Goal: Information Seeking & Learning: Find specific fact

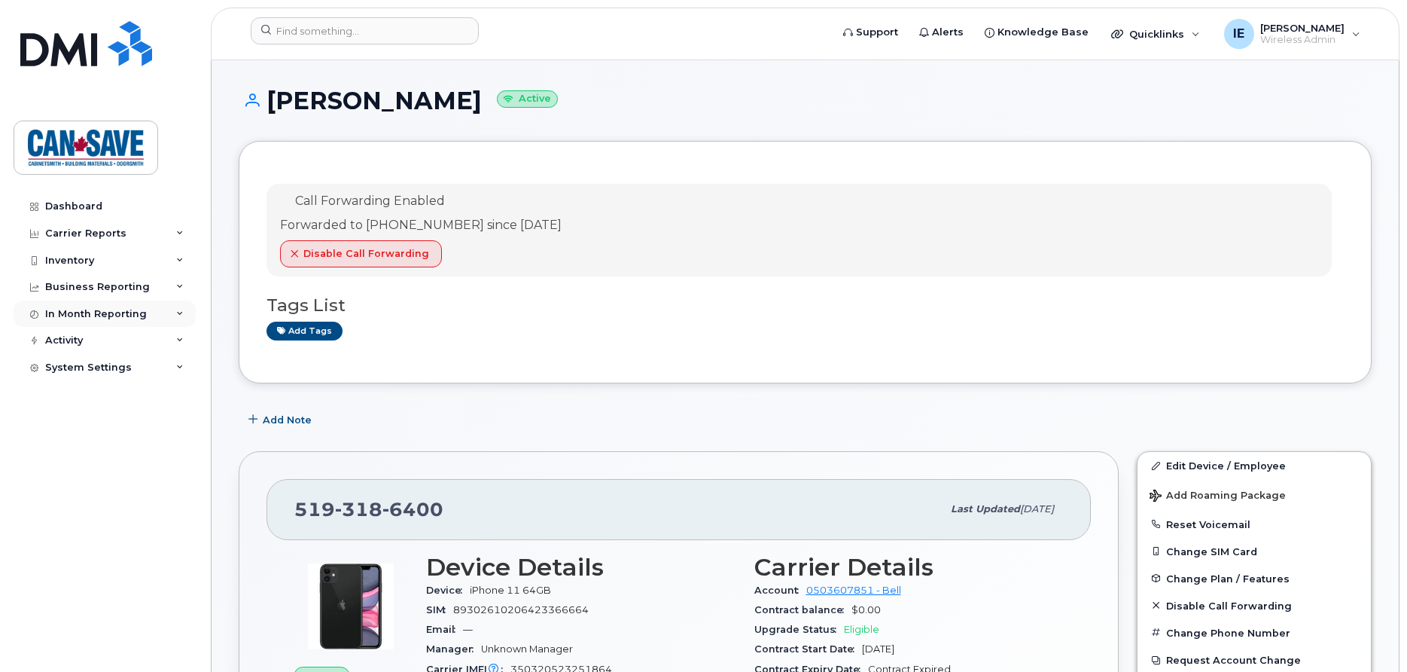
click at [123, 313] on div "In Month Reporting" at bounding box center [96, 314] width 102 height 12
click at [135, 315] on div "In Month Reporting" at bounding box center [96, 314] width 102 height 12
click at [126, 260] on div "Inventory" at bounding box center [105, 260] width 182 height 27
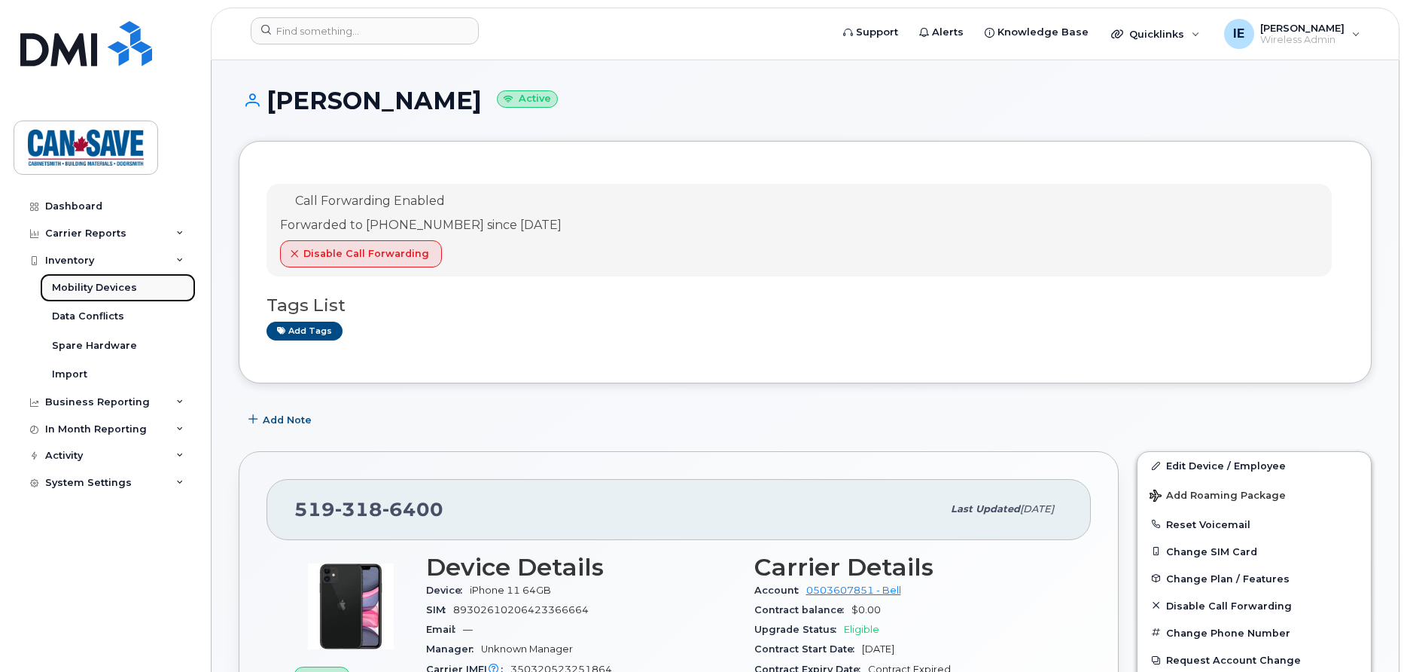
click at [111, 289] on div "Mobility Devices" at bounding box center [94, 288] width 85 height 14
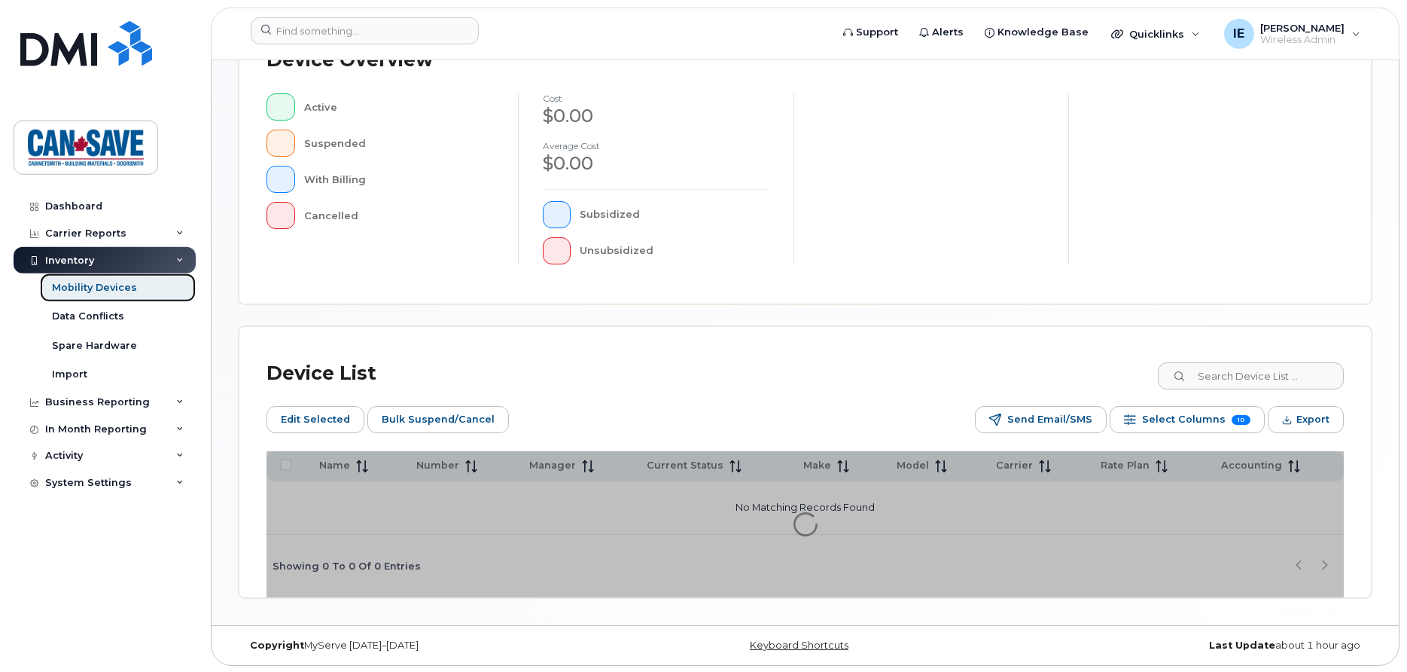
scroll to position [391, 0]
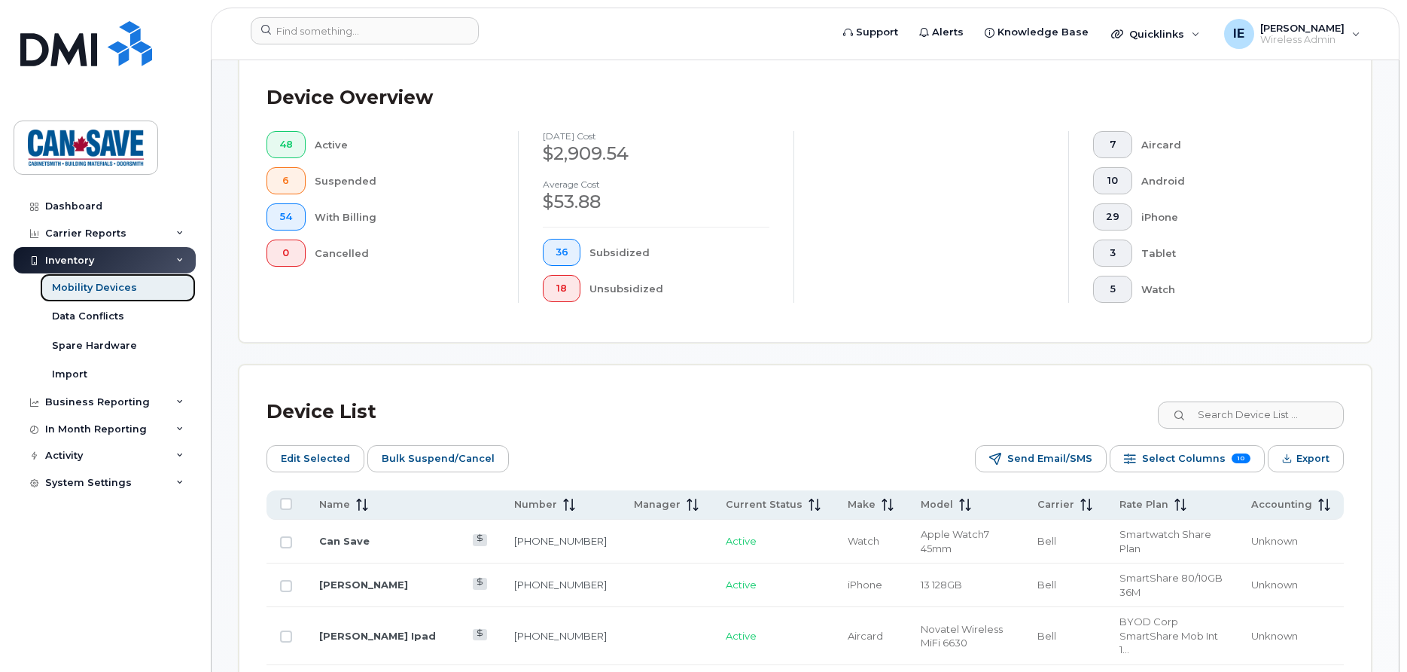
scroll to position [430, 0]
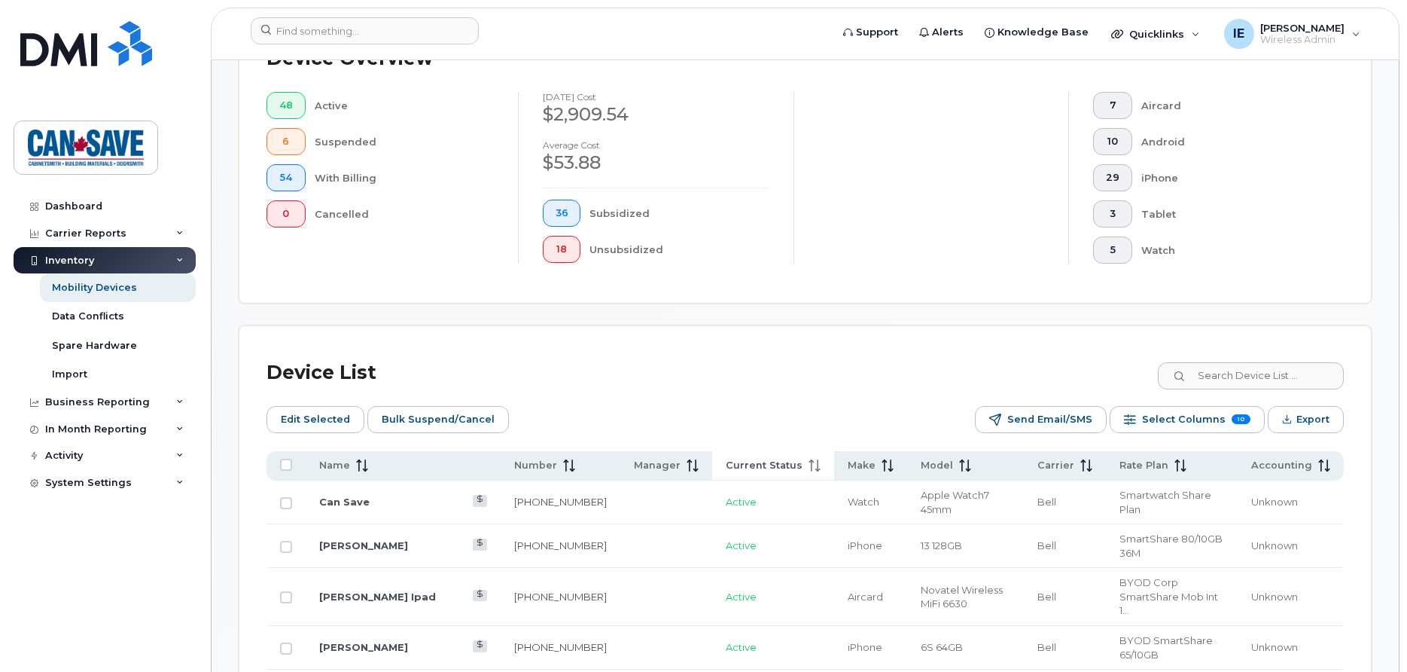
click at [726, 466] on span "Current Status" at bounding box center [764, 465] width 77 height 14
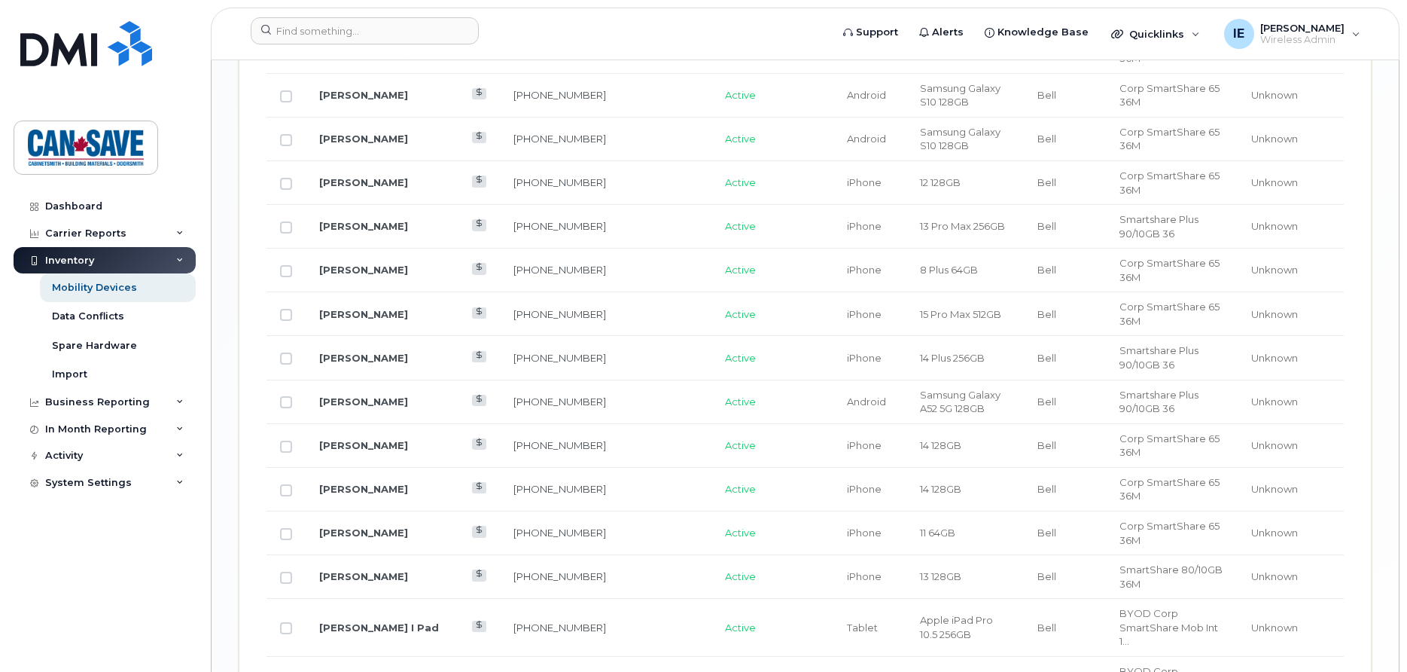
scroll to position [2102, 0]
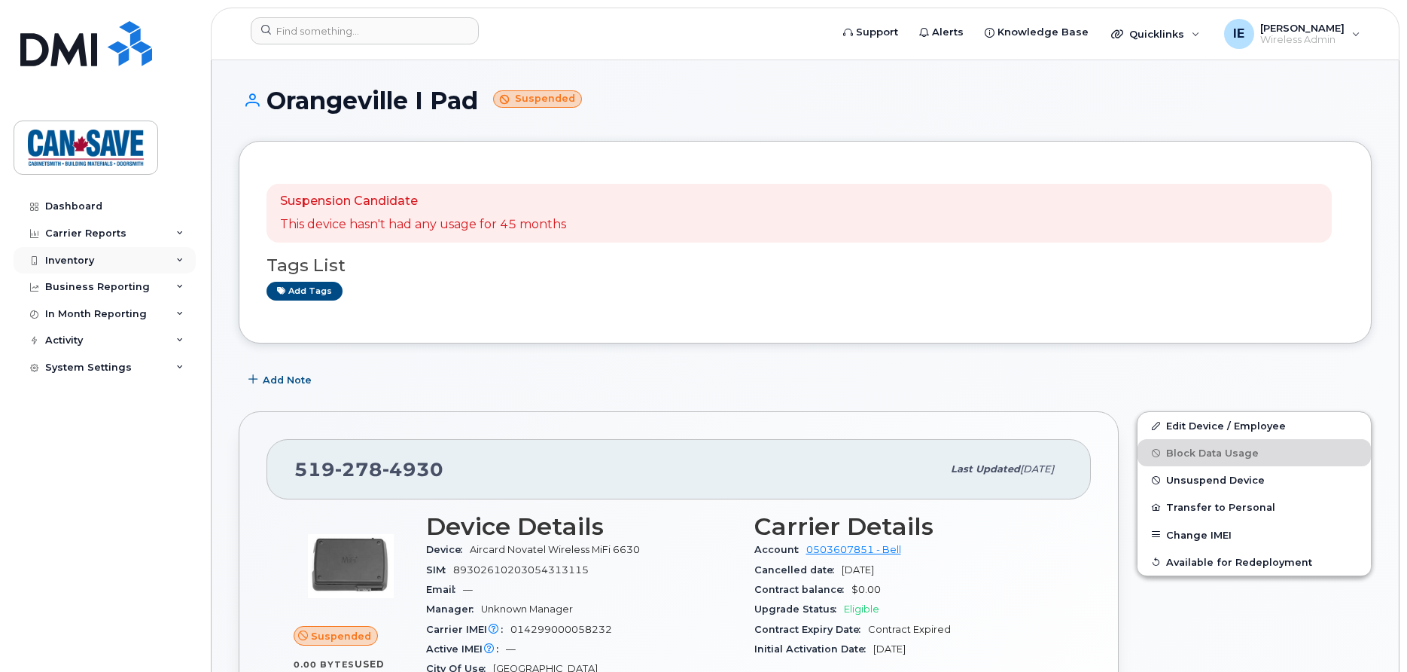
click at [106, 266] on div "Inventory" at bounding box center [105, 260] width 182 height 27
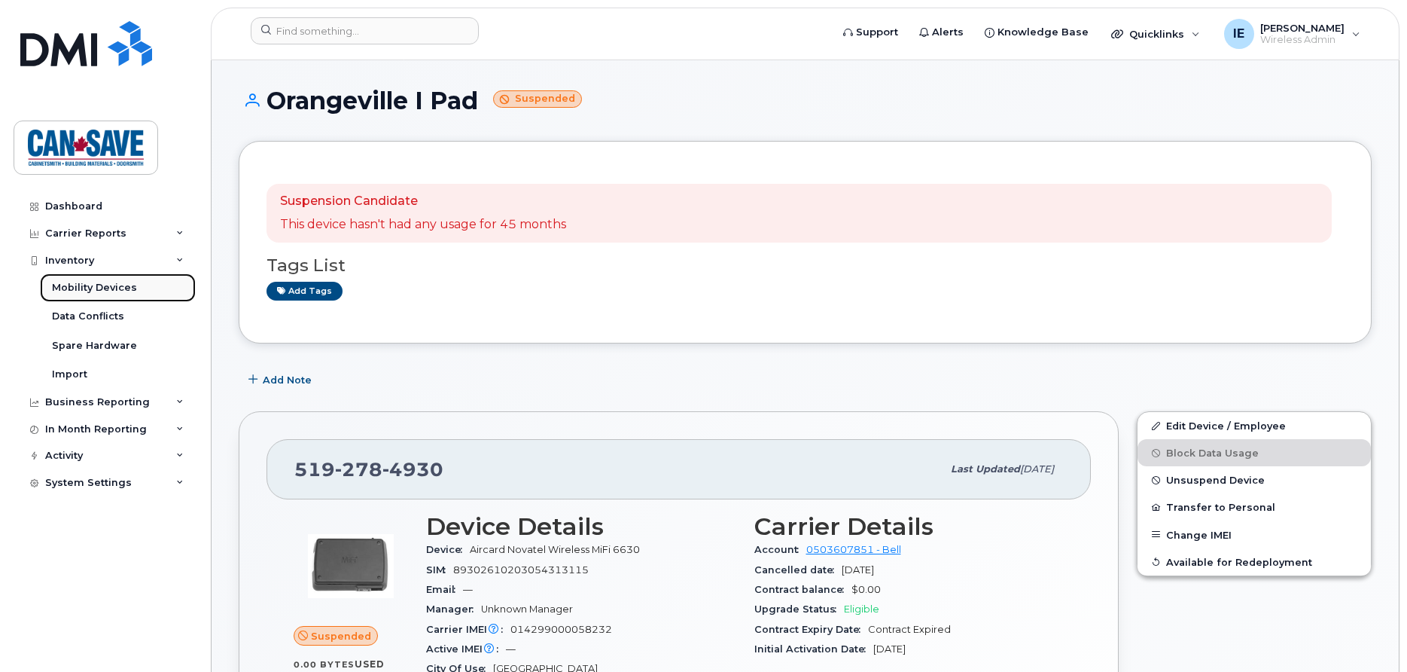
click at [104, 291] on div "Mobility Devices" at bounding box center [94, 288] width 85 height 14
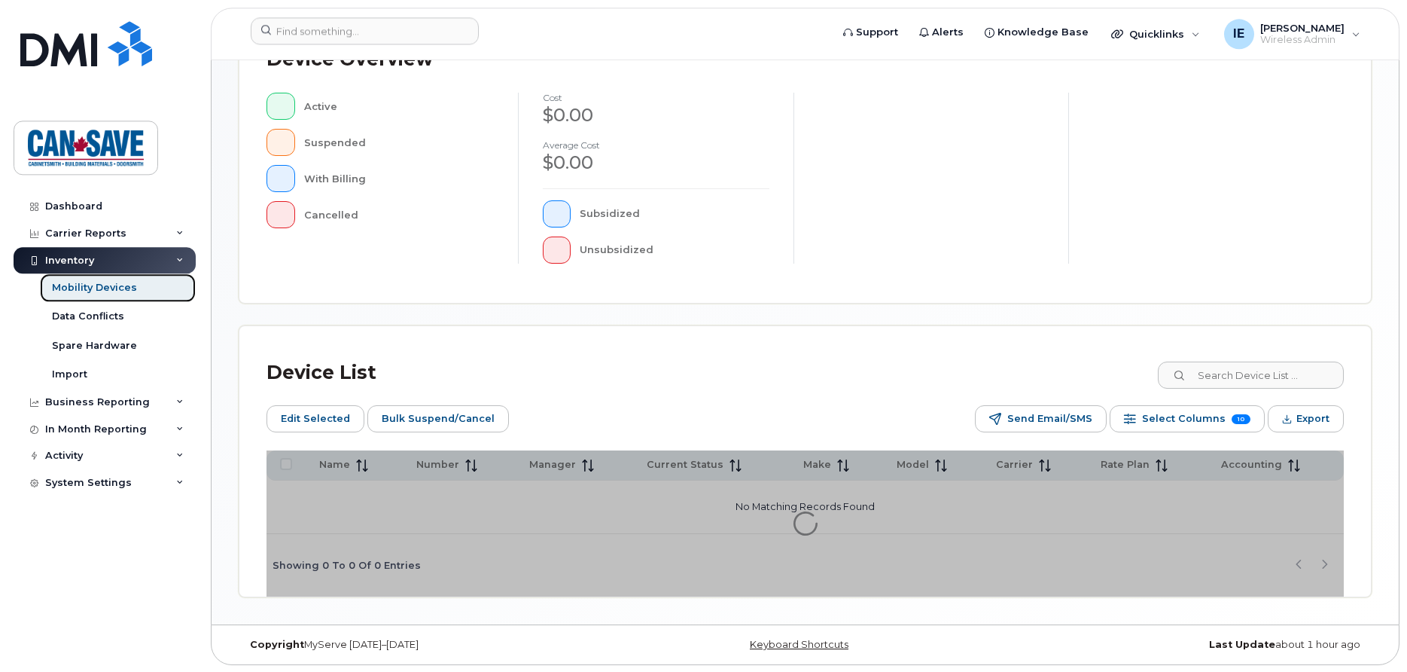
scroll to position [391, 0]
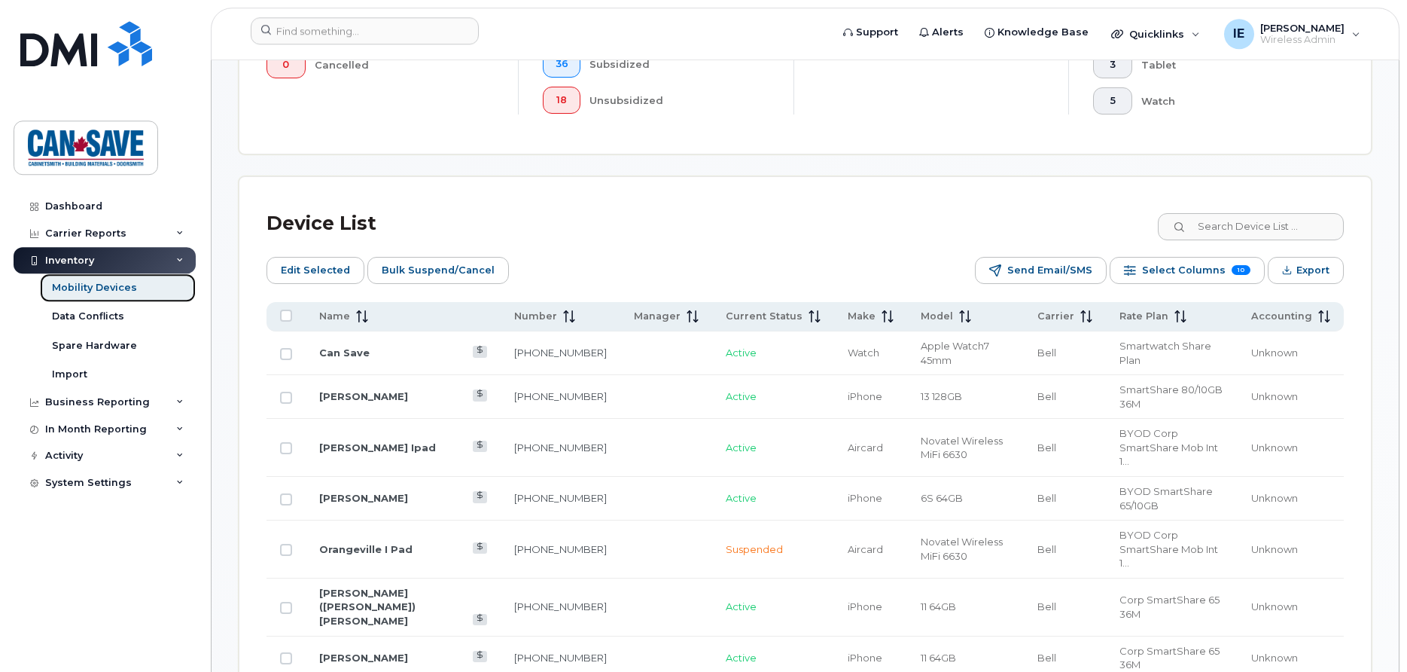
scroll to position [583, 0]
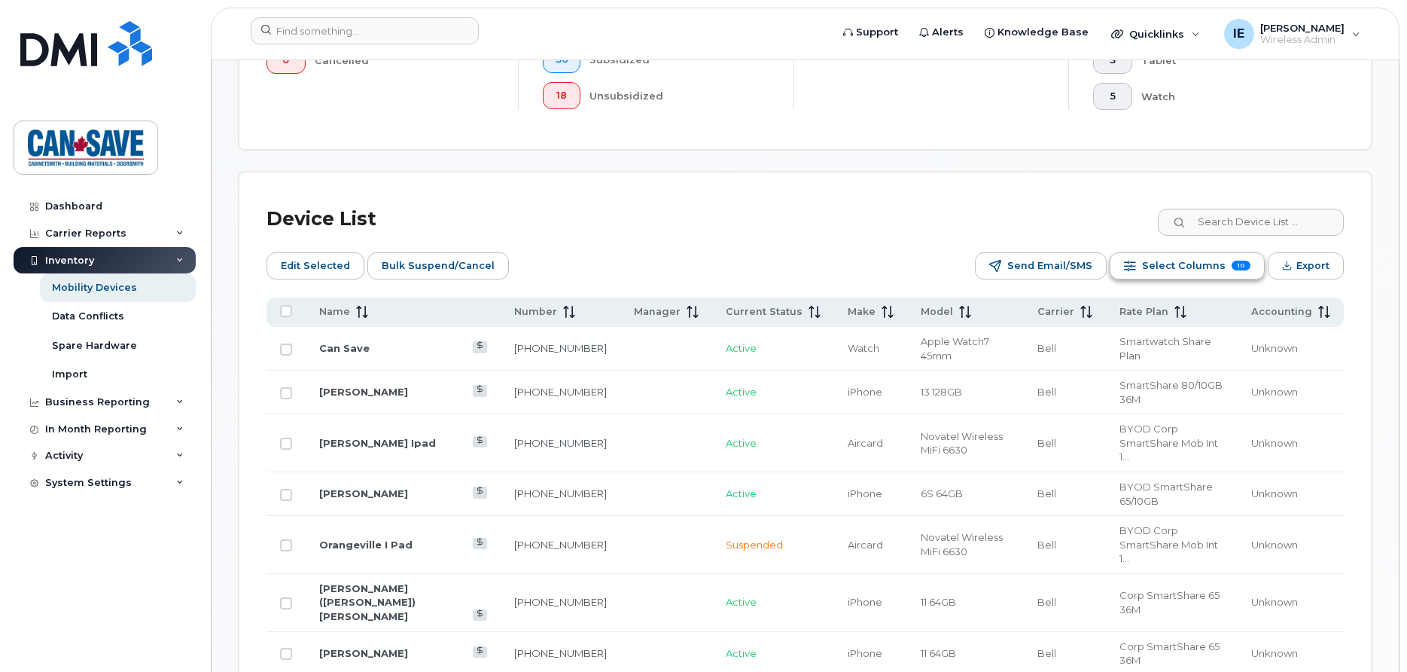
click at [1207, 266] on span "Select Columns" at bounding box center [1184, 265] width 84 height 23
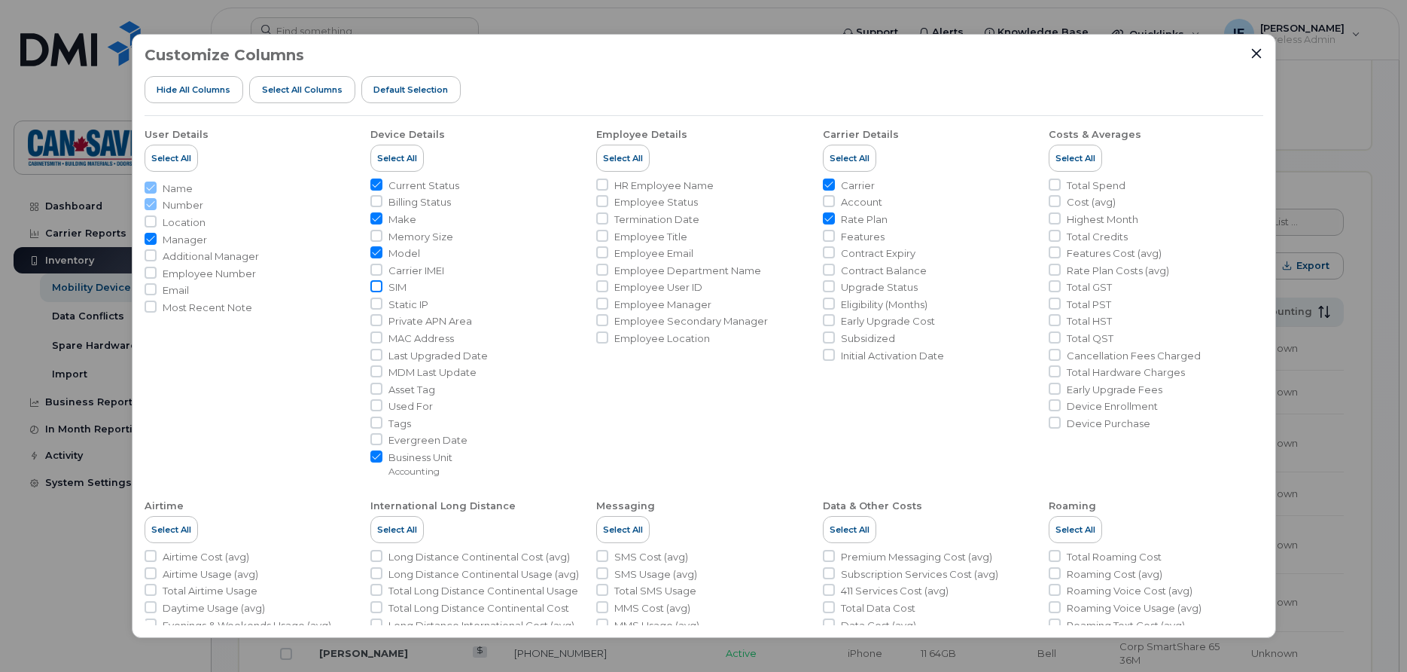
click at [376, 288] on input "SIM" at bounding box center [376, 286] width 12 height 12
checkbox input "true"
click at [1256, 50] on icon "Close" at bounding box center [1256, 53] width 12 height 12
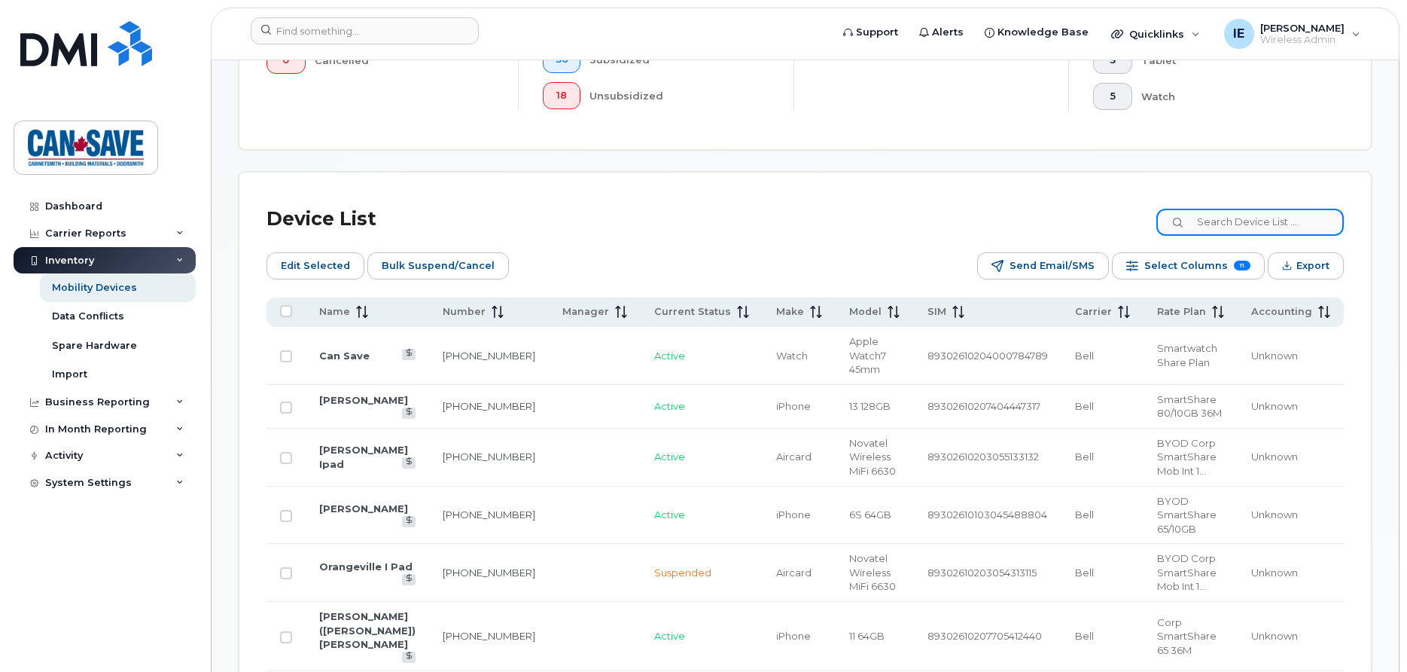
click at [1226, 225] on input at bounding box center [1249, 222] width 187 height 27
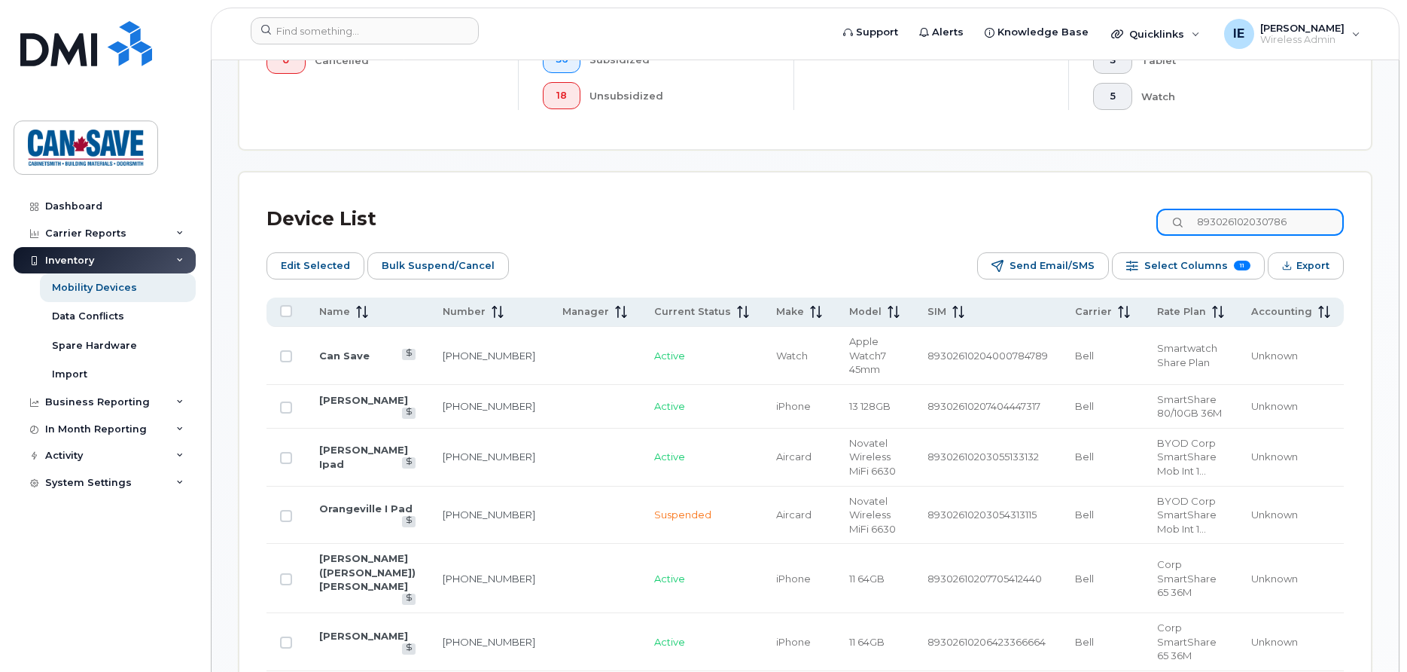
scroll to position [431, 0]
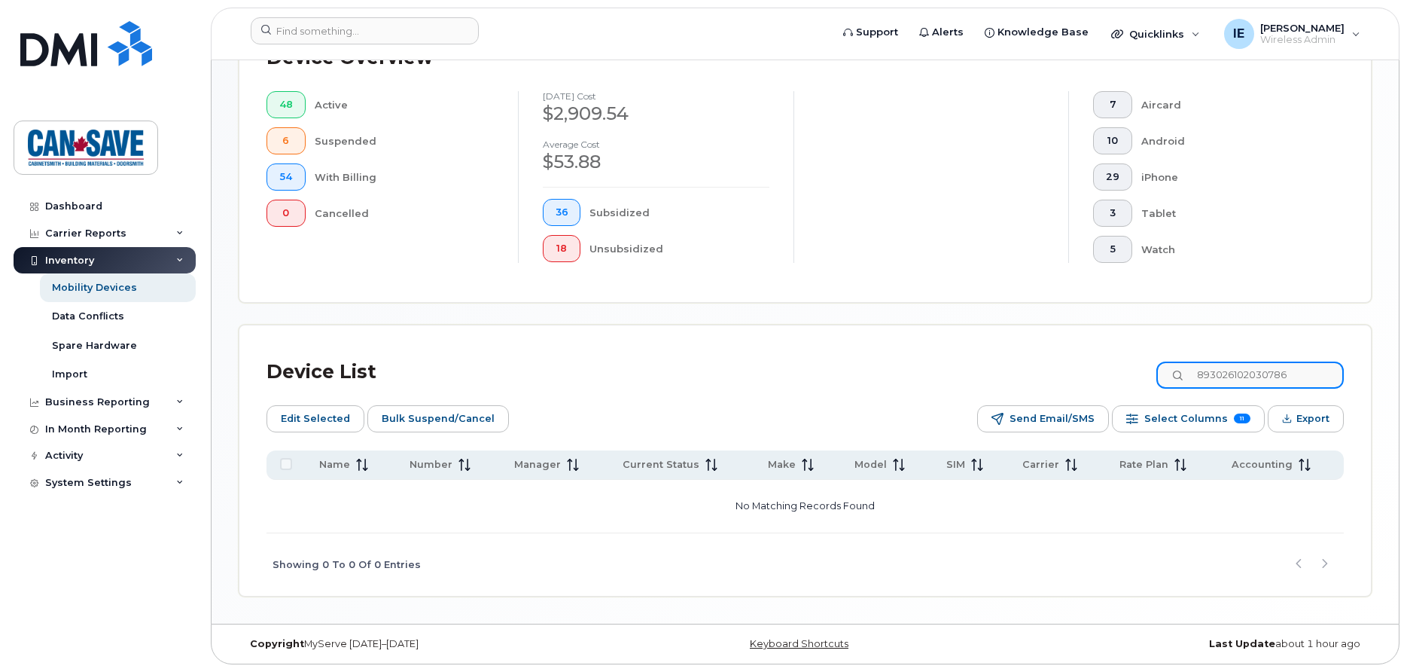
type input "893026102030786"
drag, startPoint x: 1294, startPoint y: 379, endPoint x: 1055, endPoint y: 367, distance: 239.7
click at [1156, 367] on input "893026102030786" at bounding box center [1249, 374] width 187 height 27
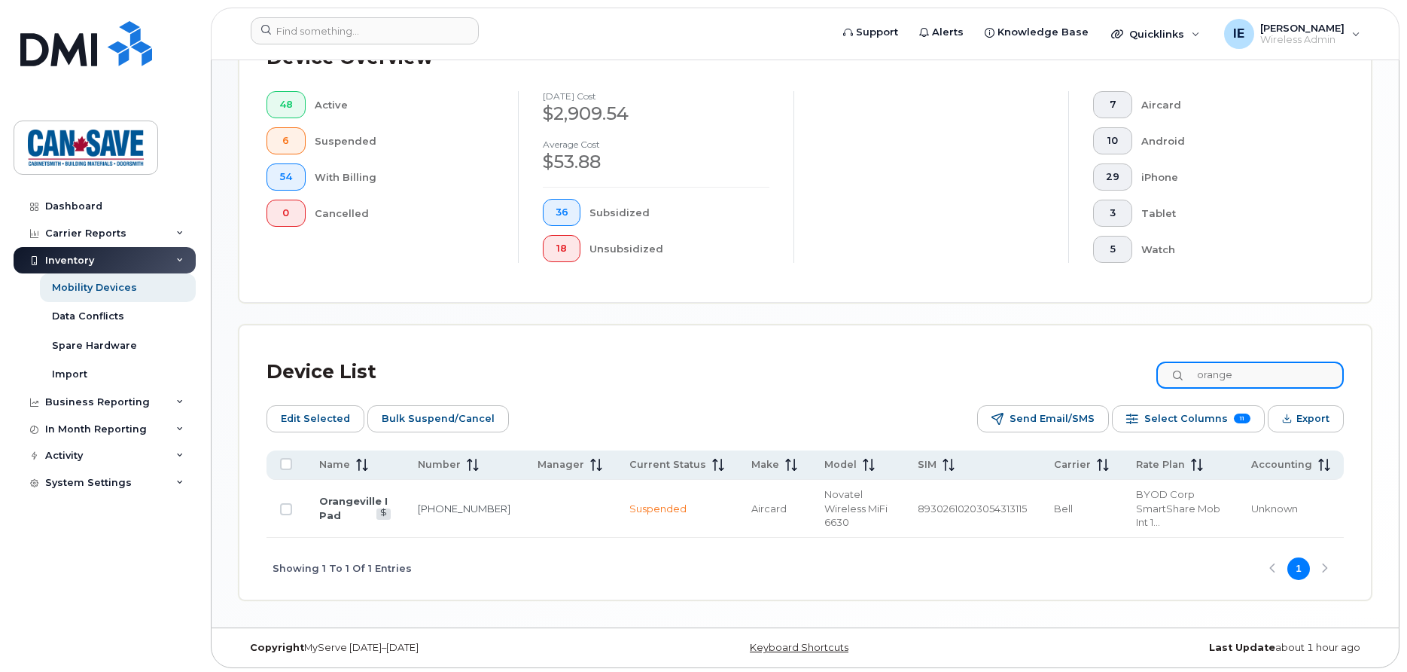
type input "orange"
click at [365, 501] on link "Orangeville I Pad" at bounding box center [353, 508] width 69 height 26
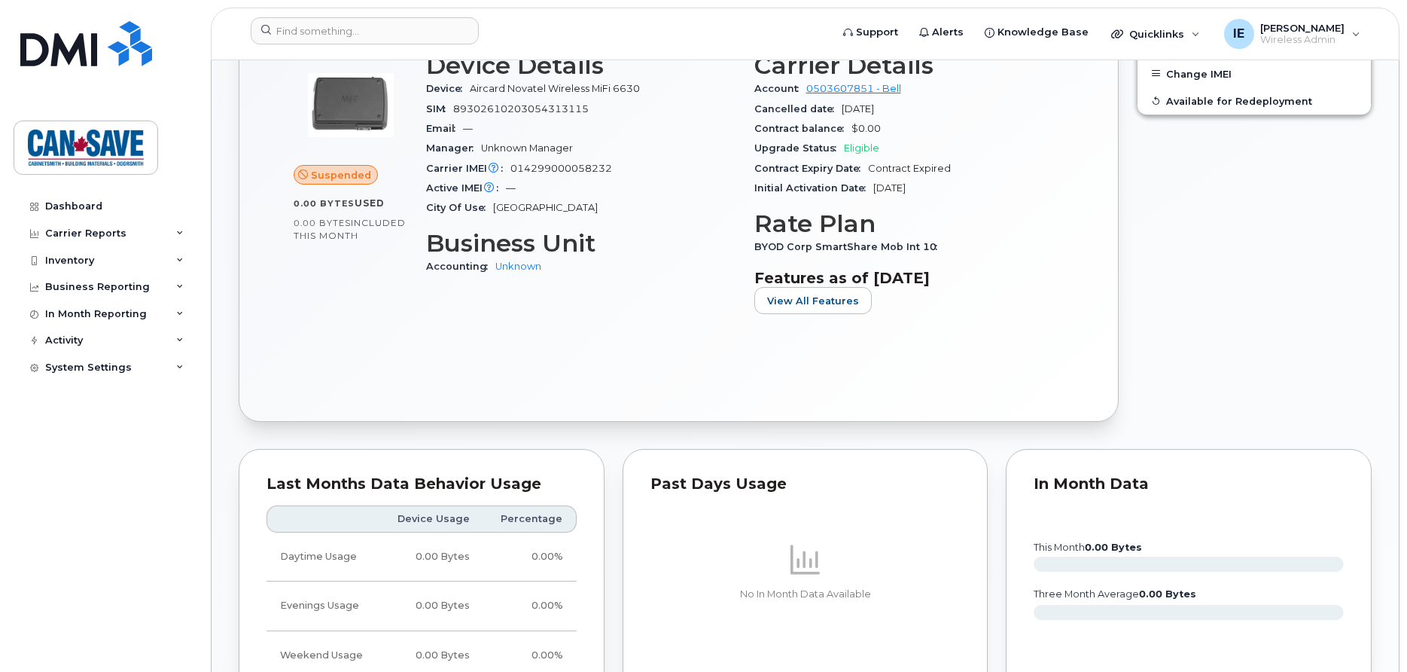
scroll to position [307, 0]
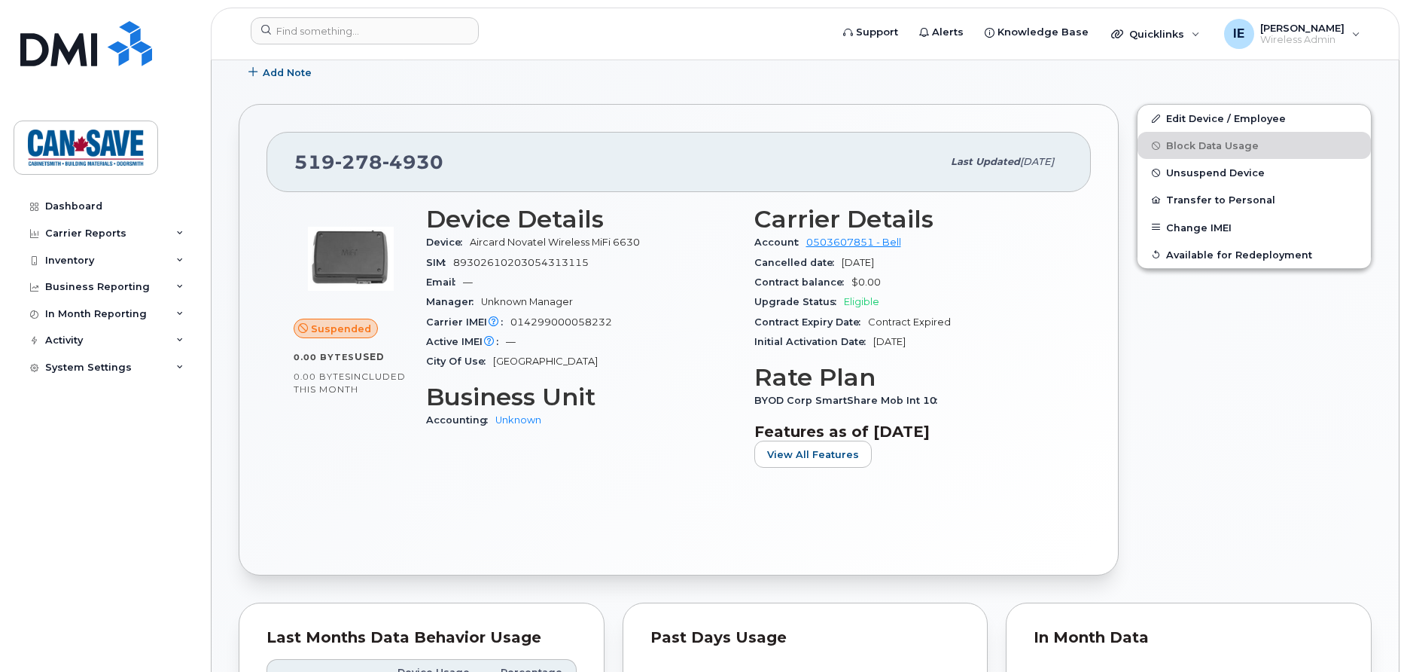
drag, startPoint x: 459, startPoint y: 260, endPoint x: 589, endPoint y: 266, distance: 129.6
click at [589, 266] on div "SIM 89302610203054313115" at bounding box center [581, 263] width 310 height 20
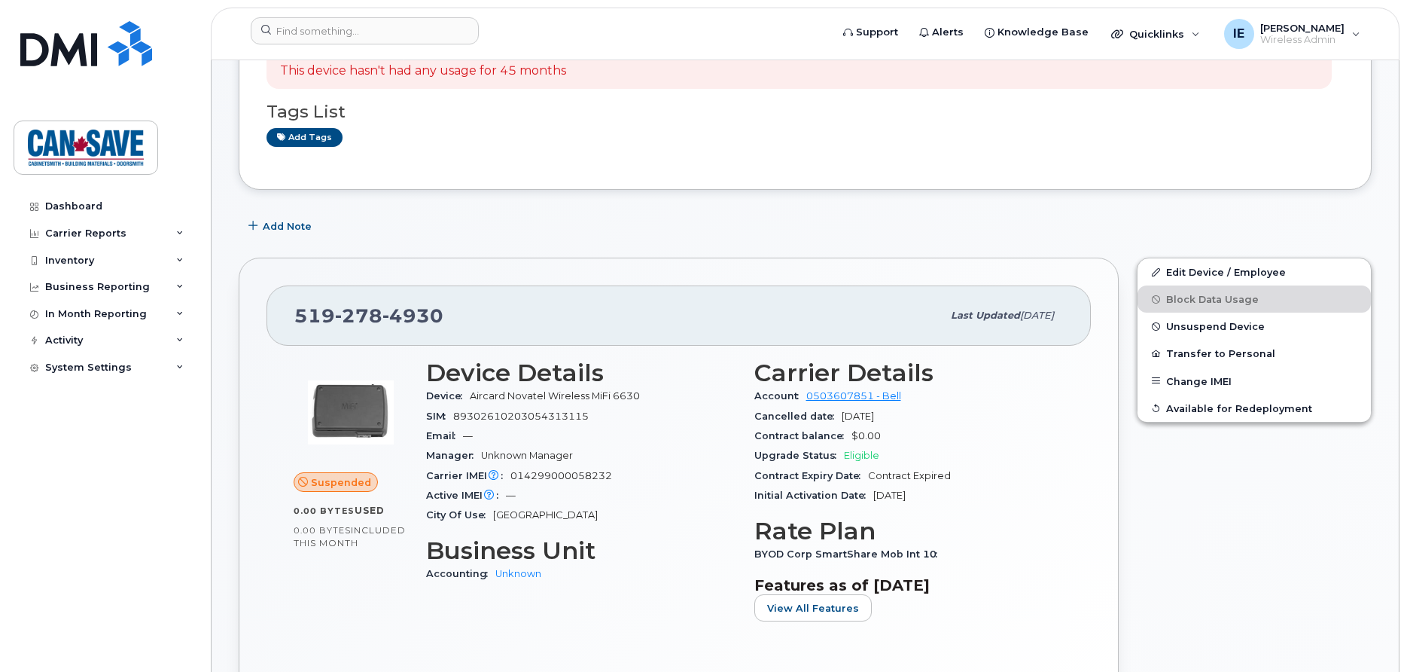
scroll to position [0, 0]
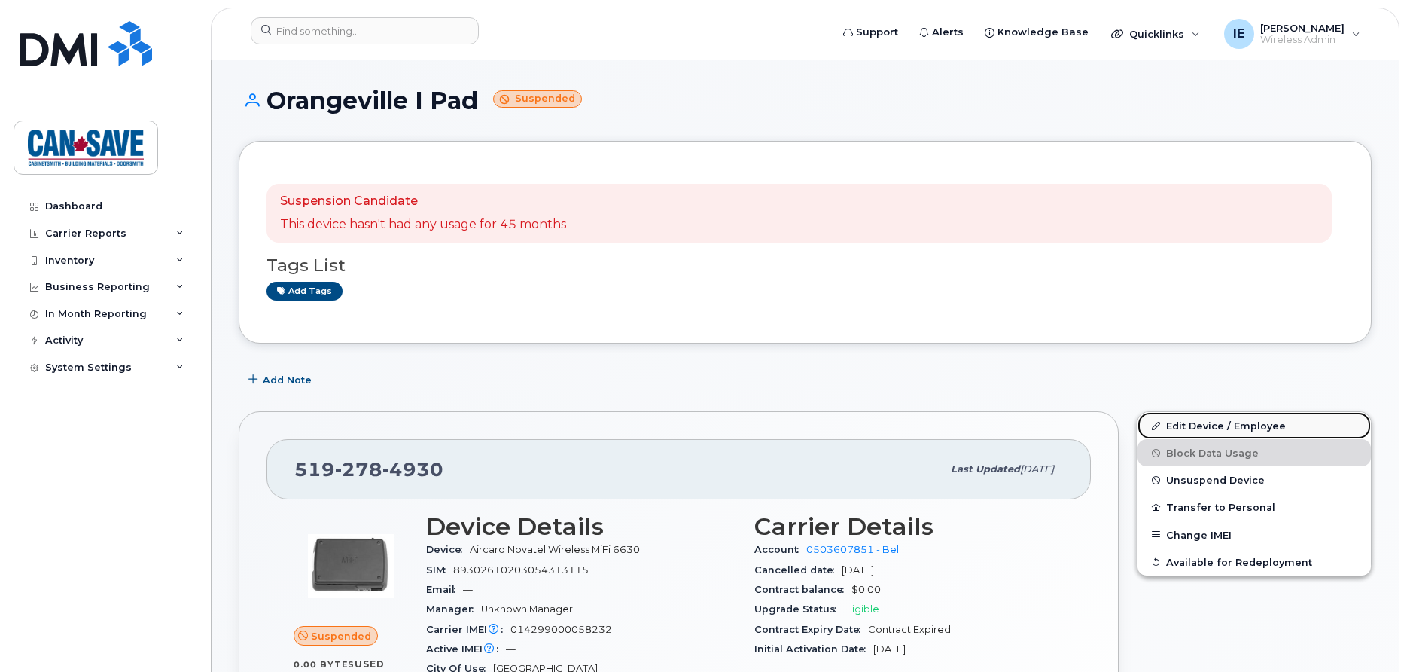
click at [1207, 423] on link "Edit Device / Employee" at bounding box center [1253, 425] width 233 height 27
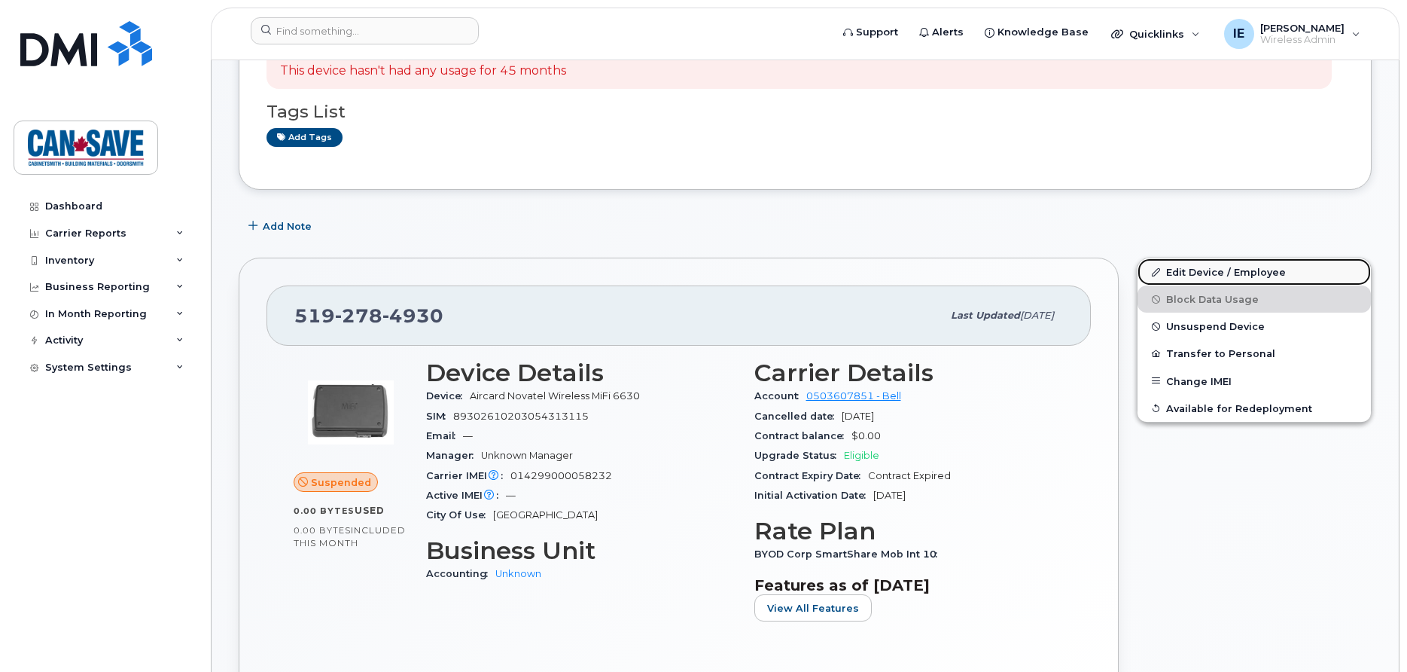
click at [1203, 274] on link "Edit Device / Employee" at bounding box center [1253, 271] width 233 height 27
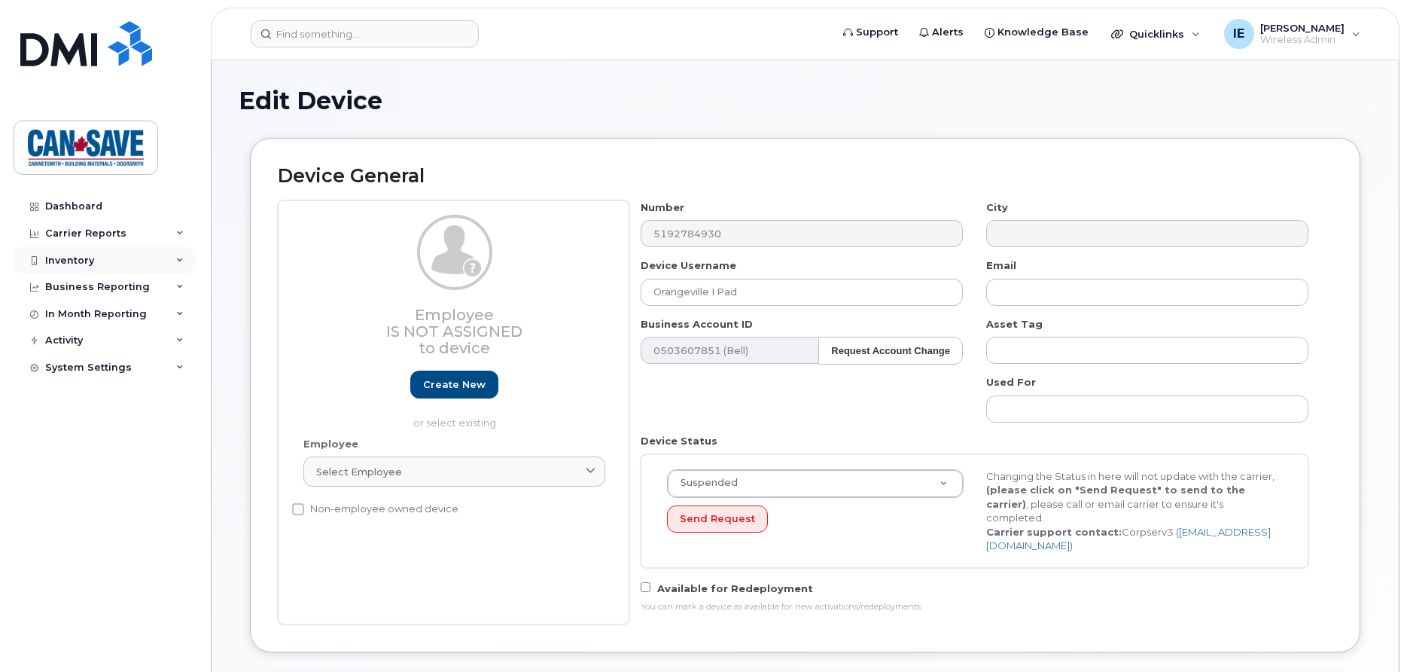
click at [108, 266] on div "Inventory" at bounding box center [105, 260] width 182 height 27
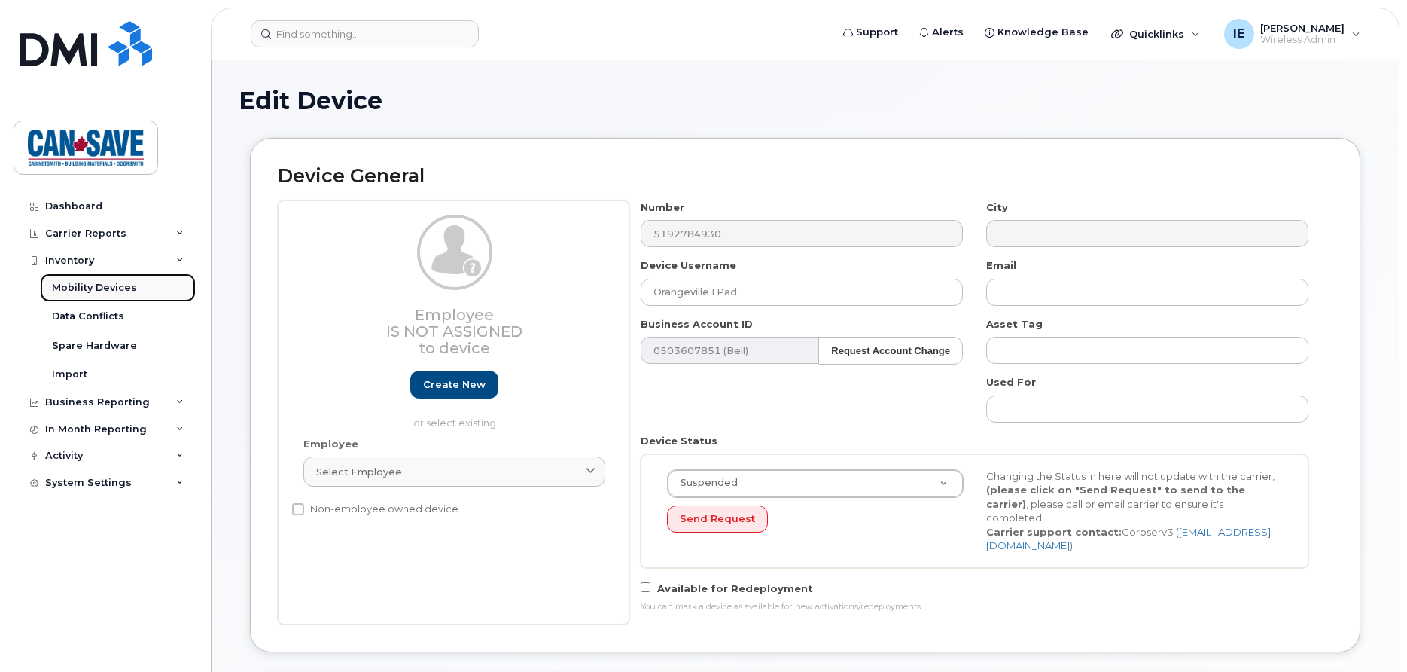
click at [114, 291] on div "Mobility Devices" at bounding box center [94, 288] width 85 height 14
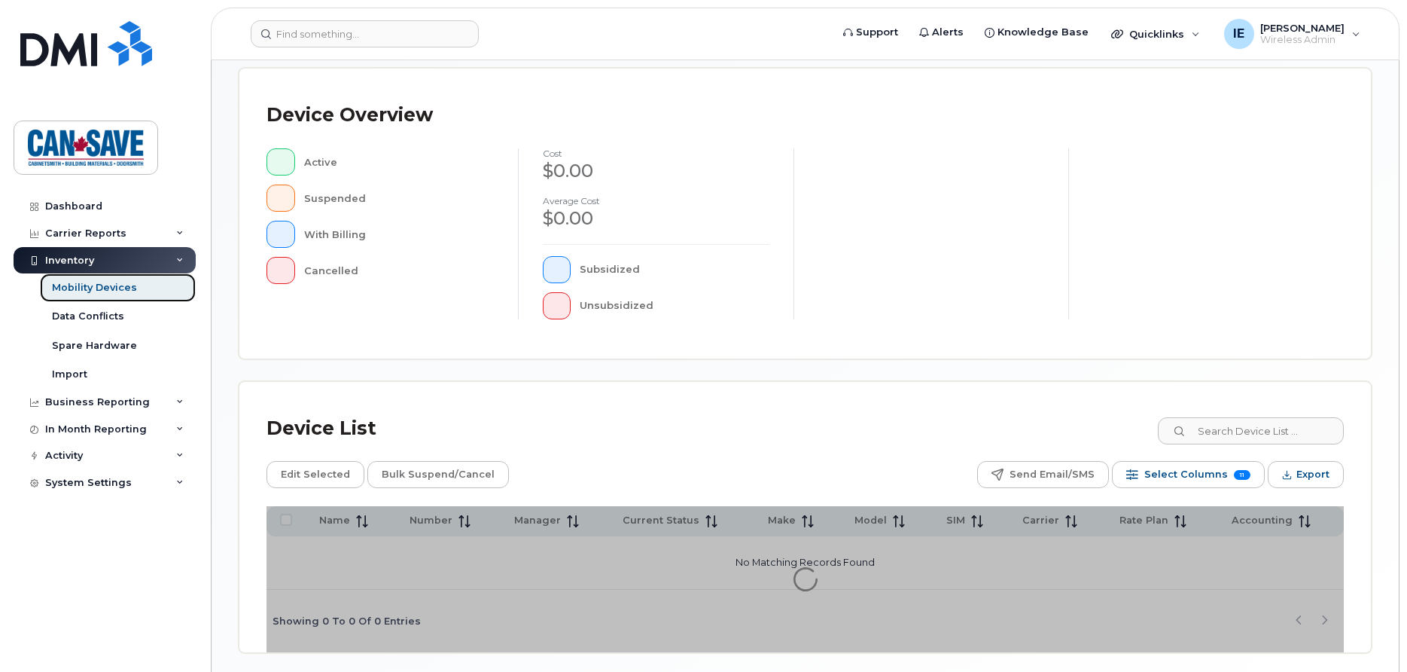
scroll to position [364, 0]
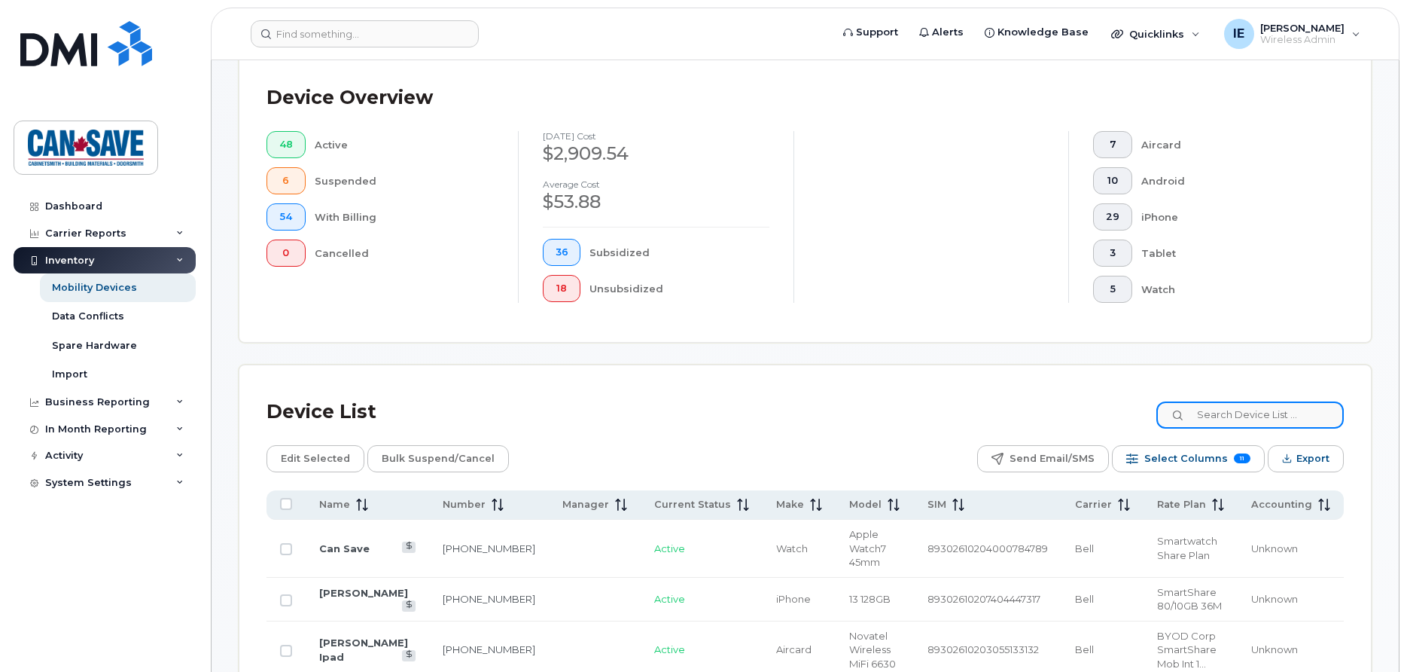
scroll to position [403, 0]
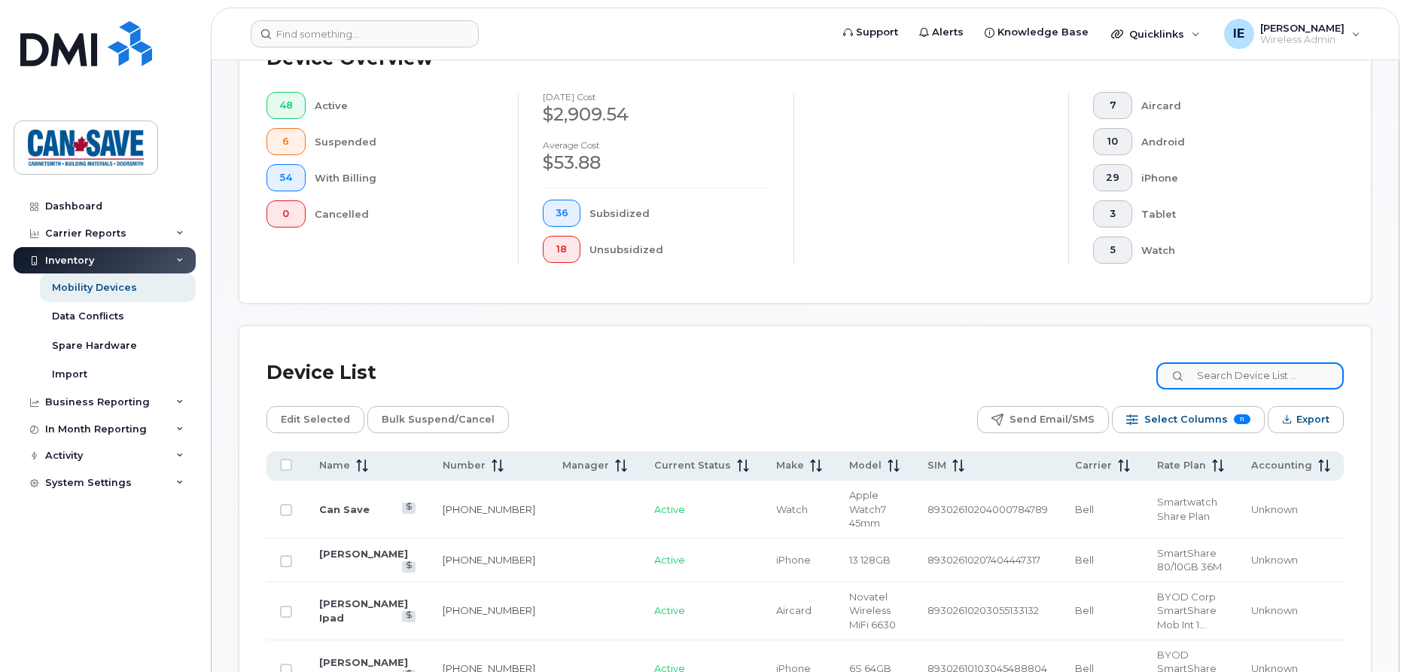
click at [1213, 375] on input at bounding box center [1249, 375] width 187 height 27
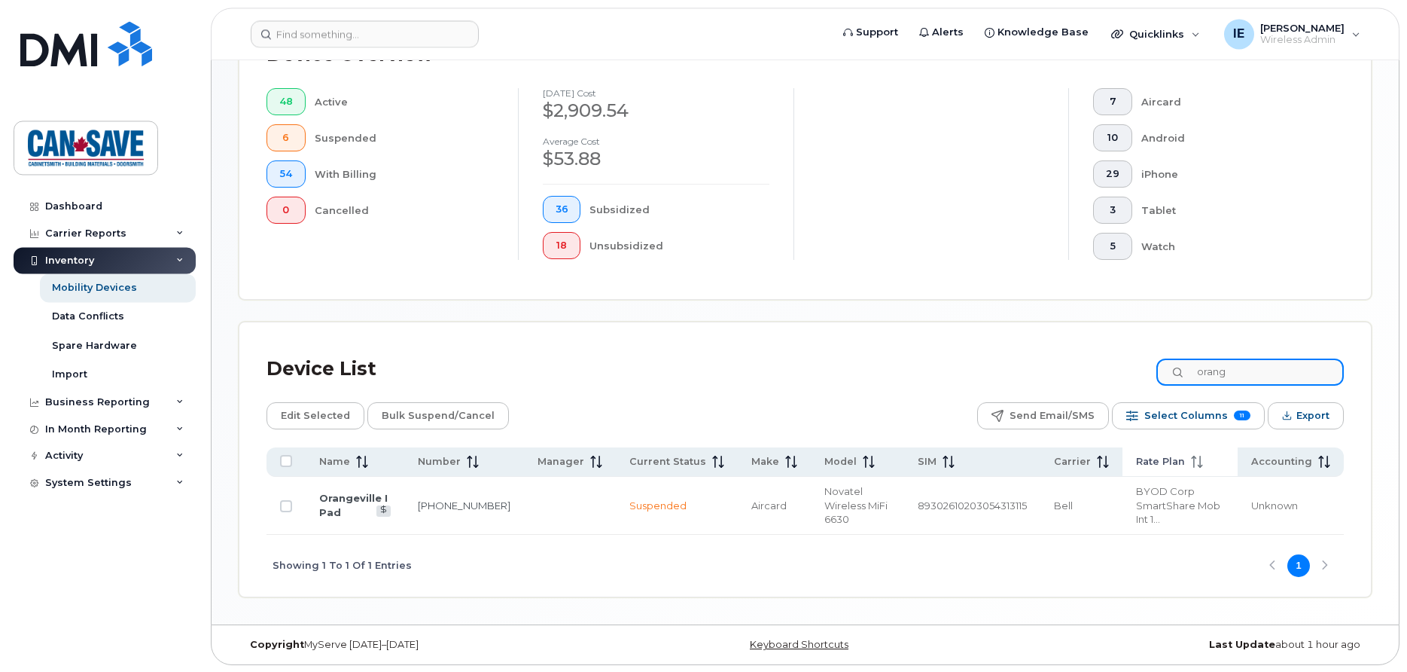
scroll to position [407, 0]
type input "orang"
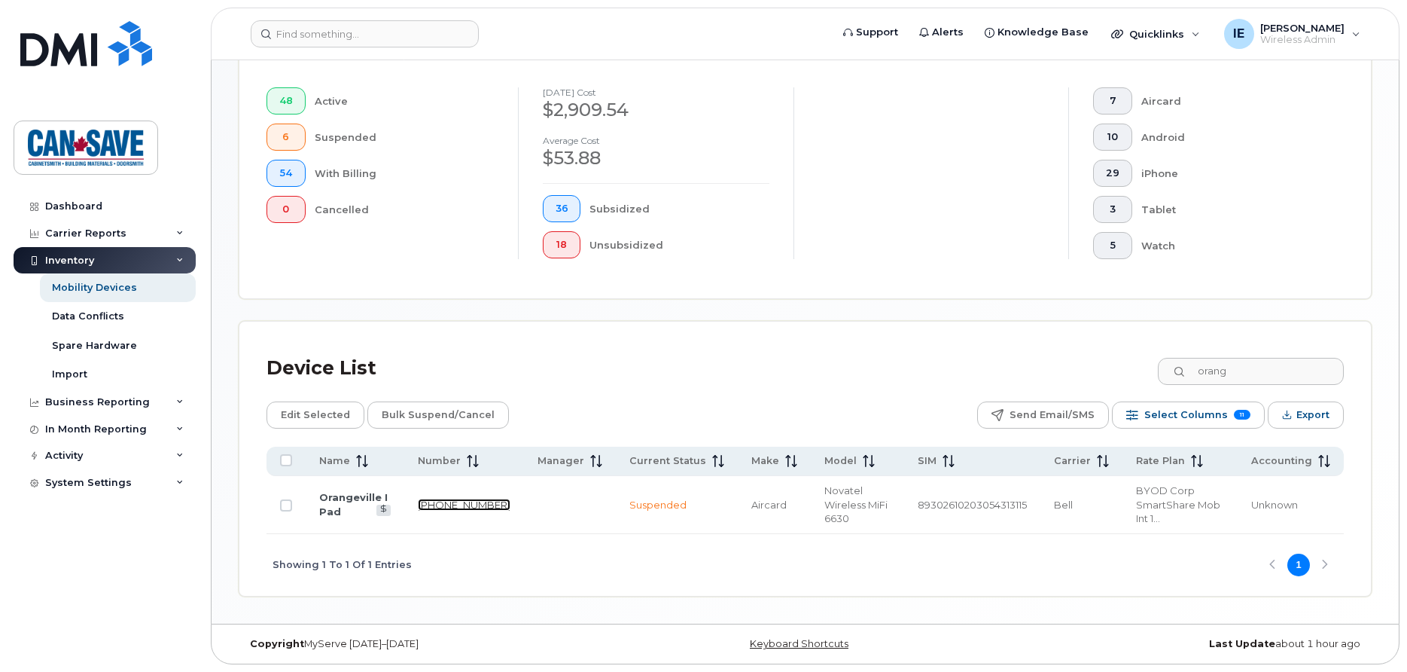
click at [445, 504] on link "519-278-4930" at bounding box center [464, 504] width 93 height 12
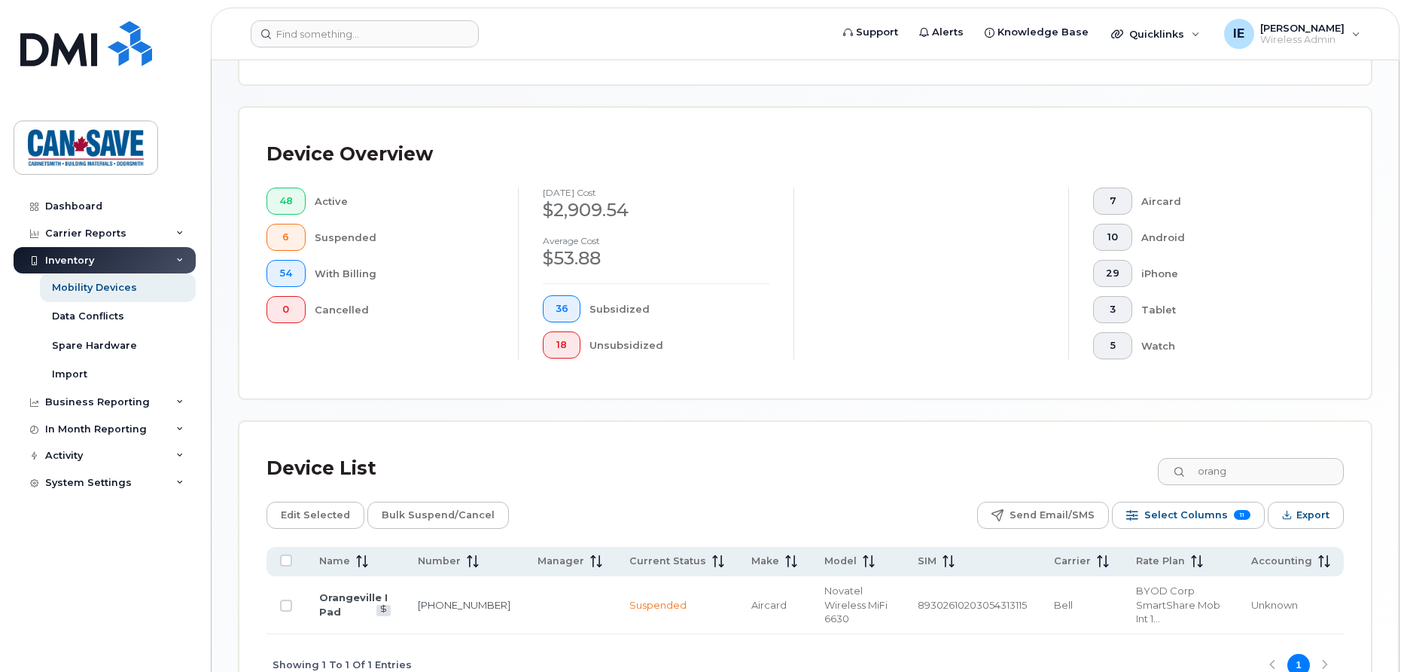
scroll to position [407, 0]
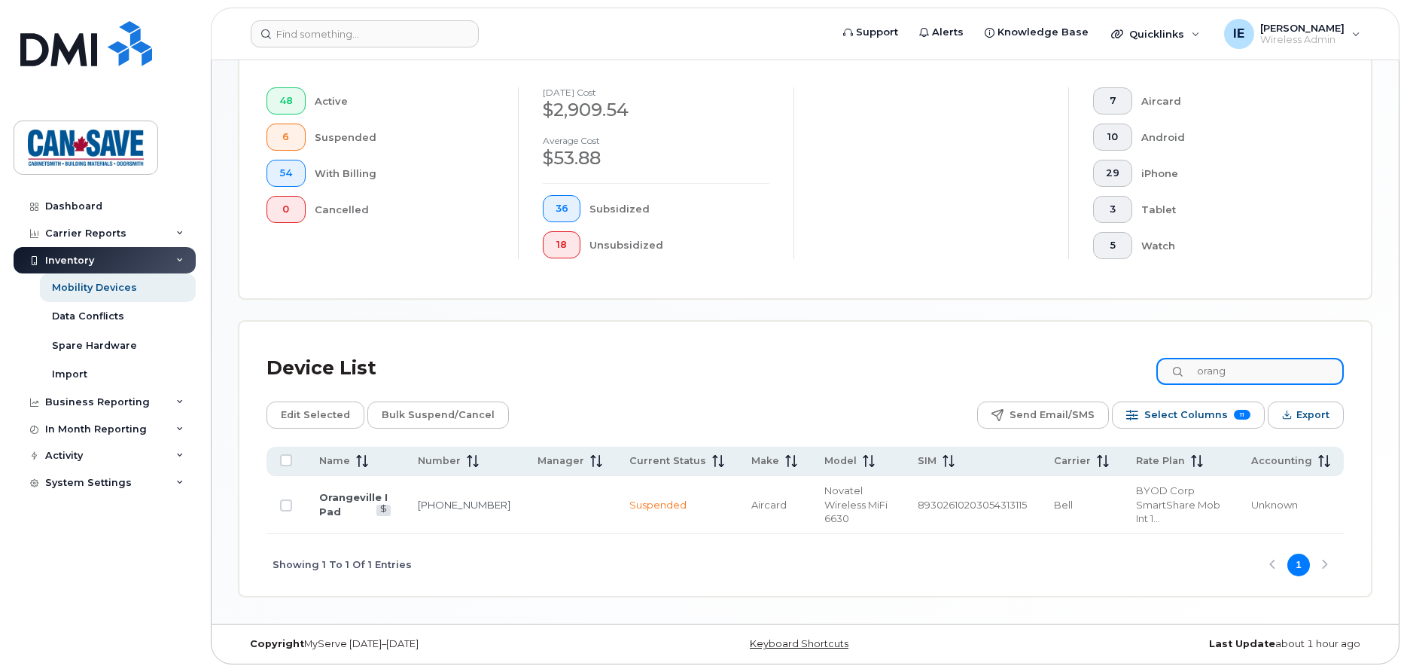
drag, startPoint x: 1248, startPoint y: 367, endPoint x: 1061, endPoint y: 370, distance: 186.7
click at [1156, 367] on input "orang" at bounding box center [1249, 371] width 187 height 27
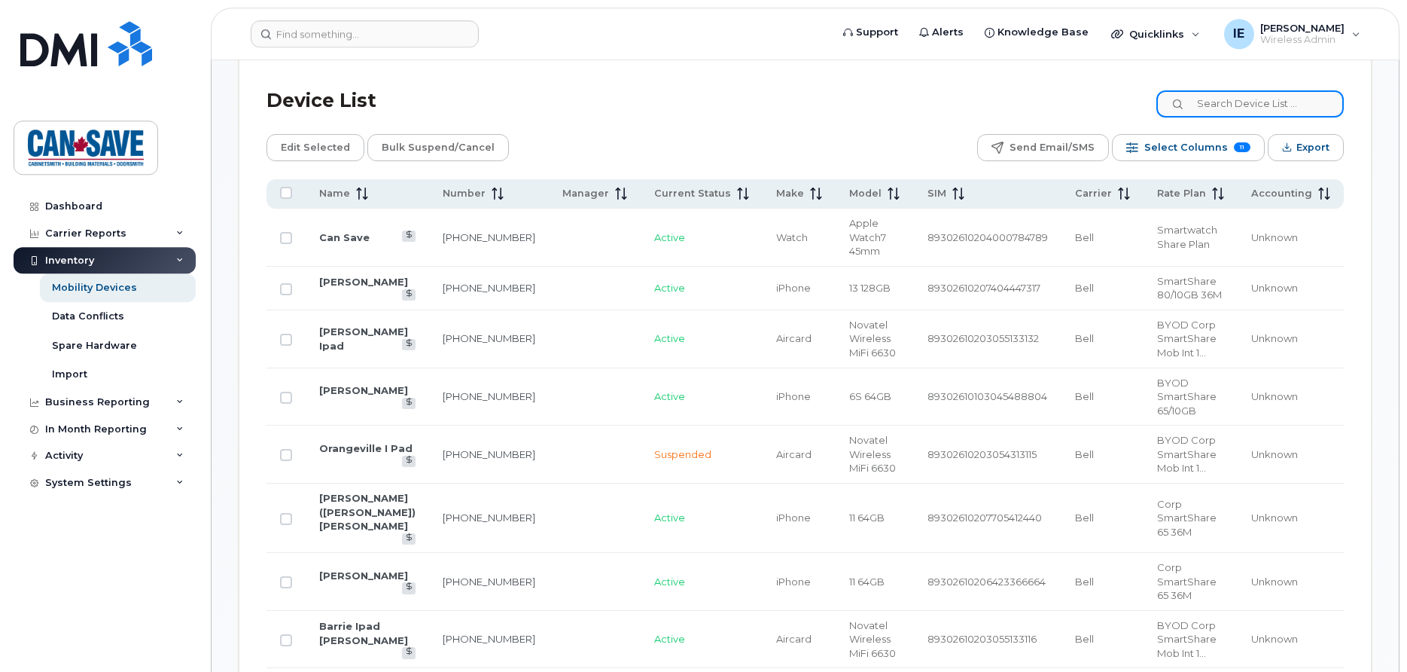
scroll to position [768, 0]
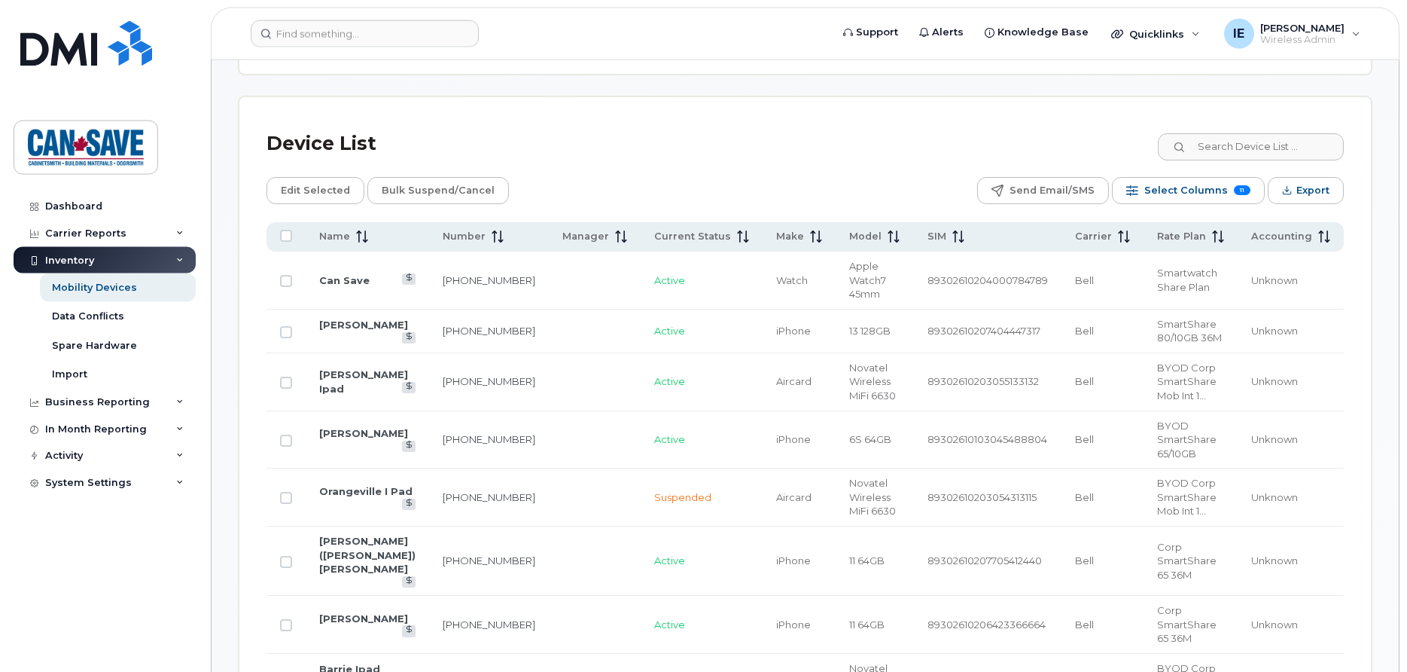
scroll to position [633, 0]
click at [363, 483] on link "Orangeville I Pad" at bounding box center [365, 489] width 93 height 12
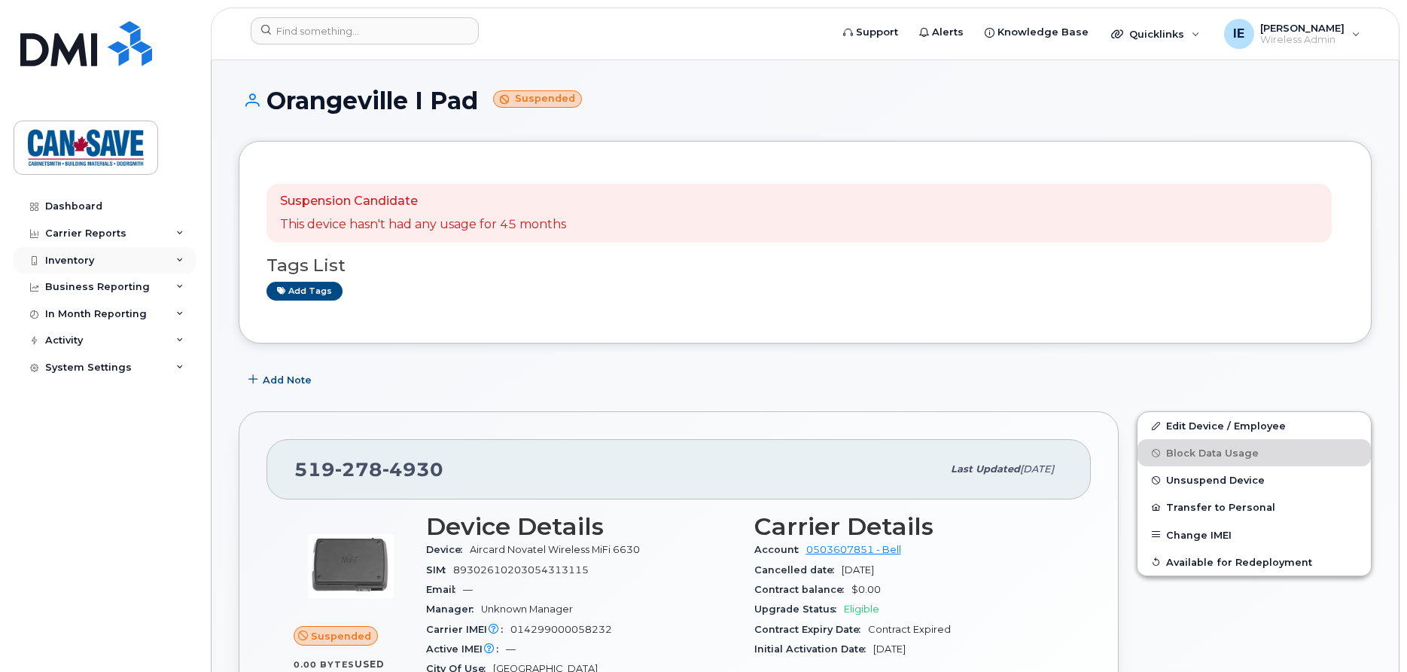
click at [98, 263] on div "Inventory" at bounding box center [105, 260] width 182 height 27
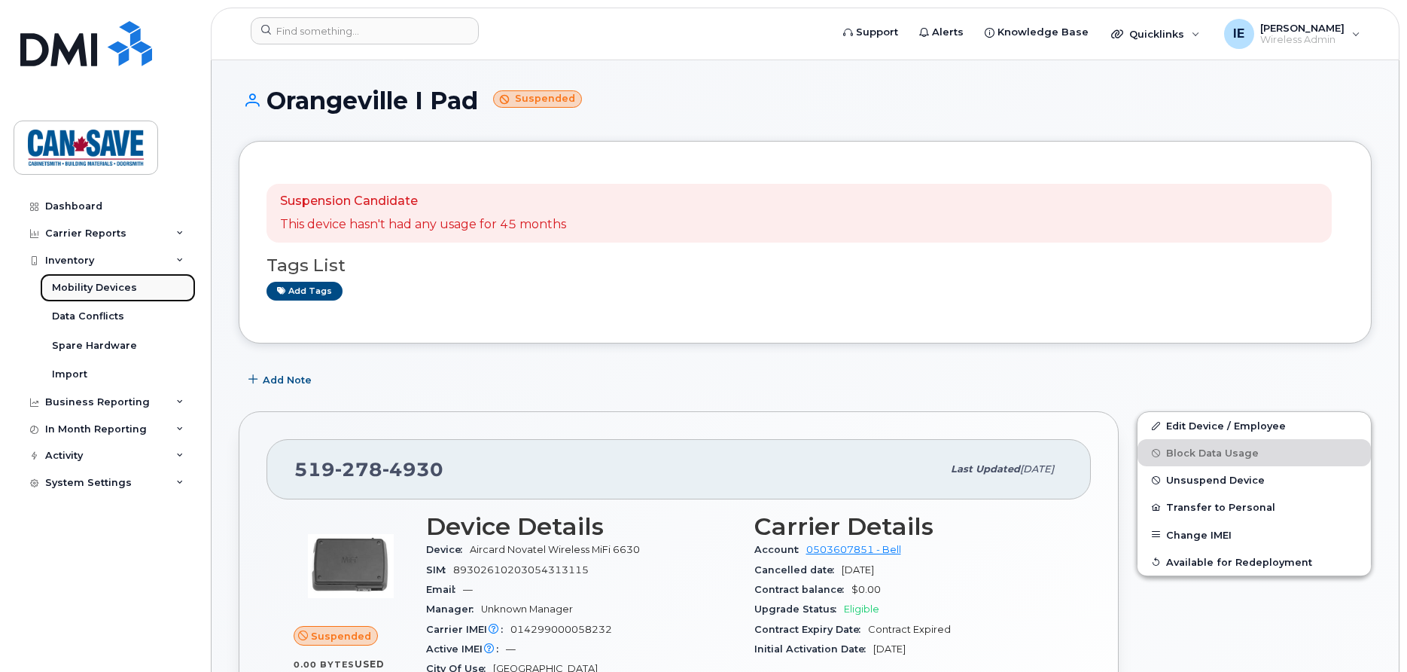
click at [94, 285] on div "Mobility Devices" at bounding box center [94, 288] width 85 height 14
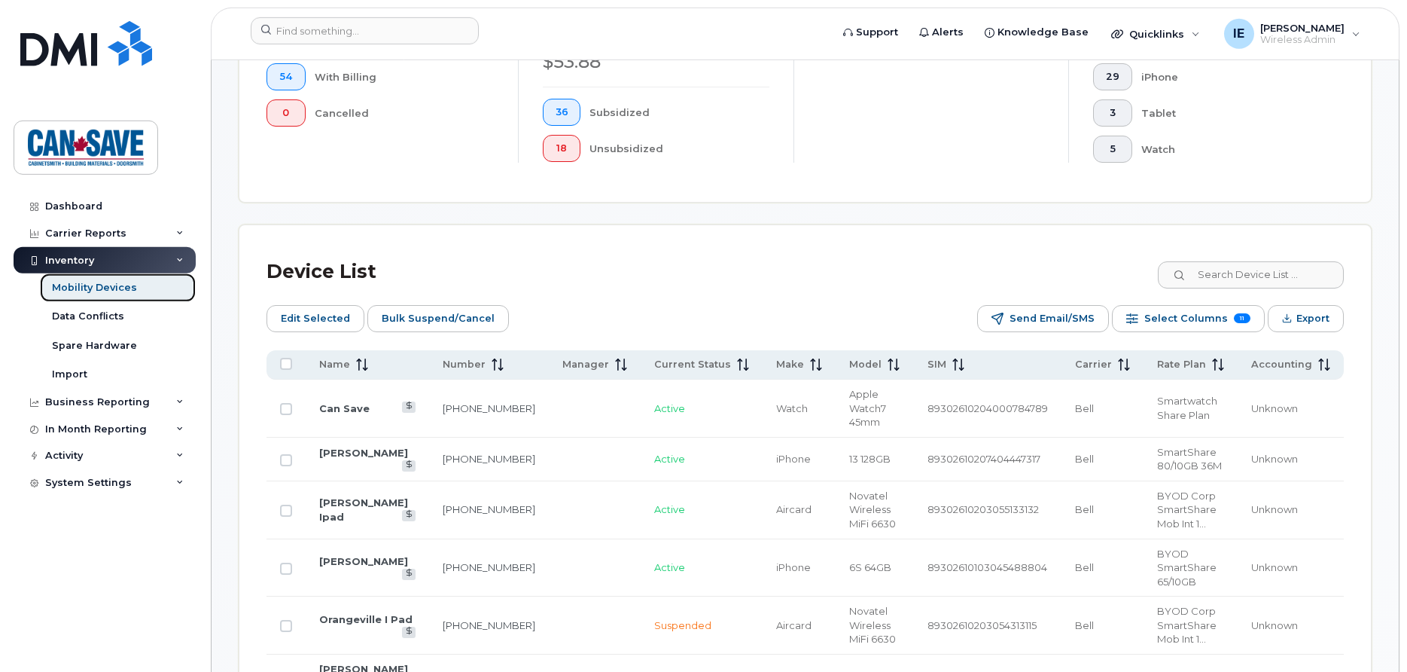
scroll to position [461, 0]
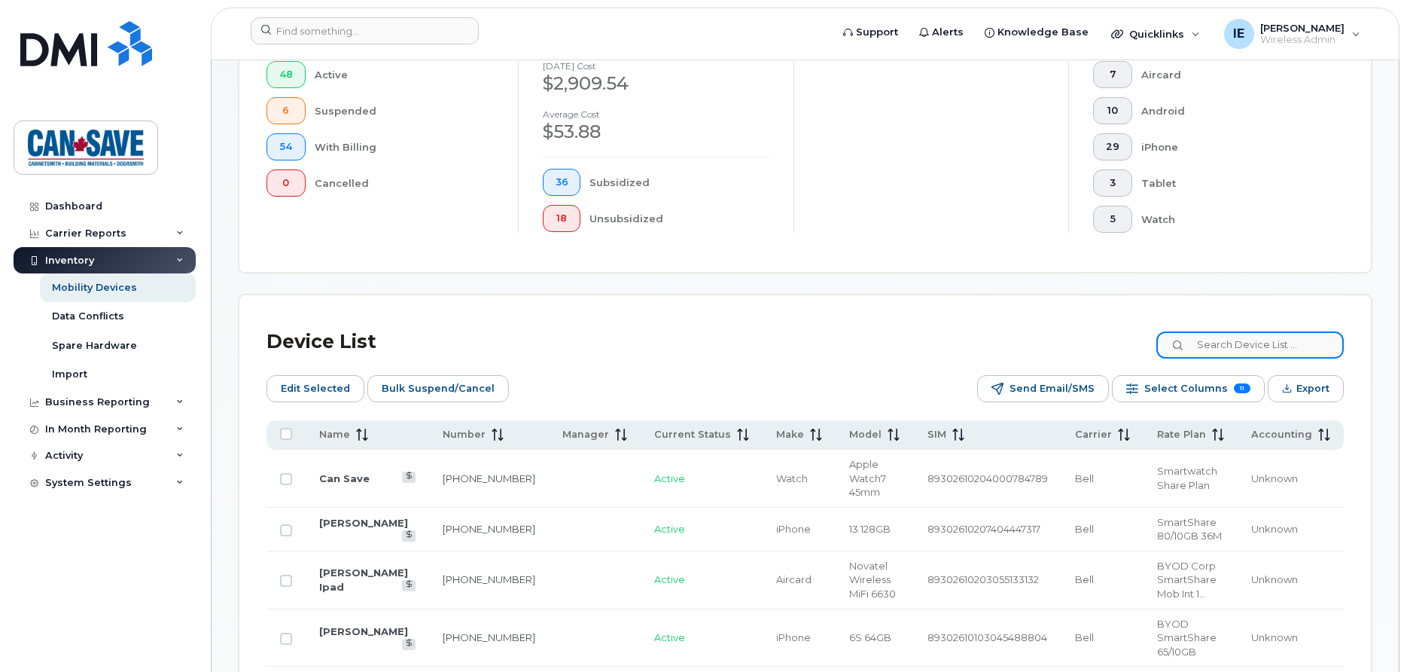
click at [1217, 349] on input at bounding box center [1249, 344] width 187 height 27
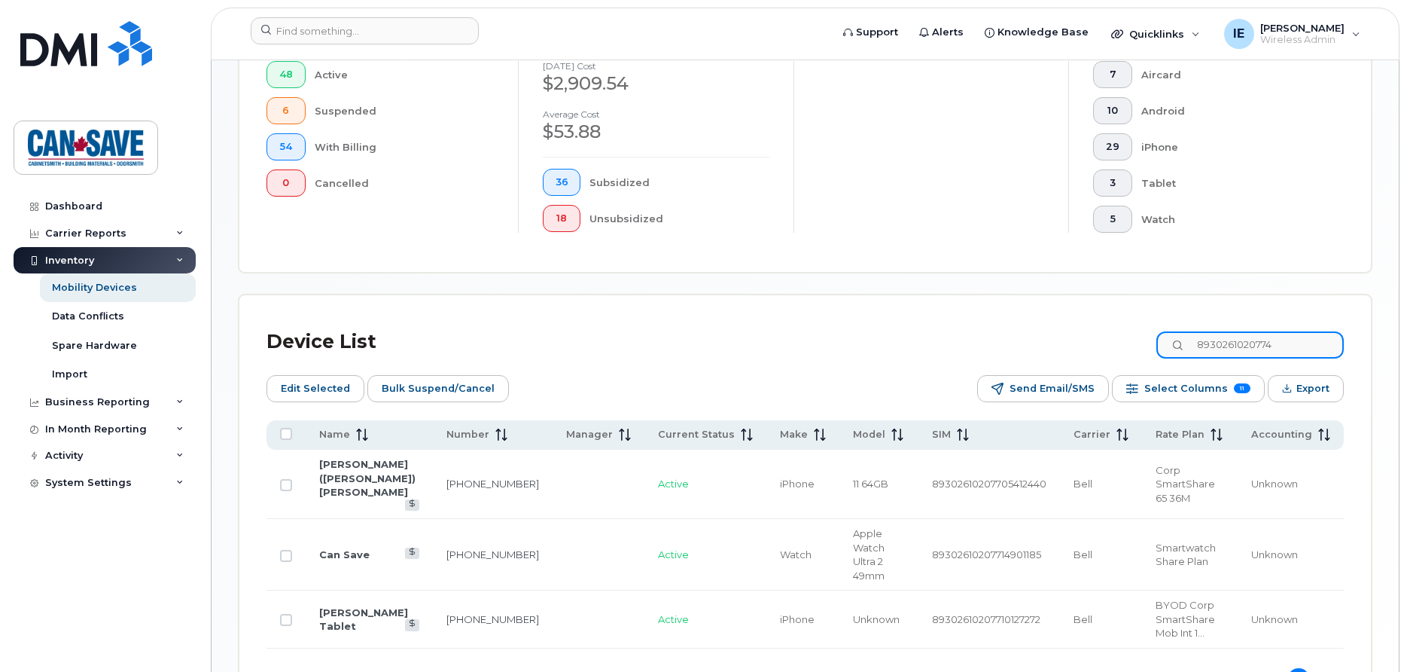
scroll to position [431, 0]
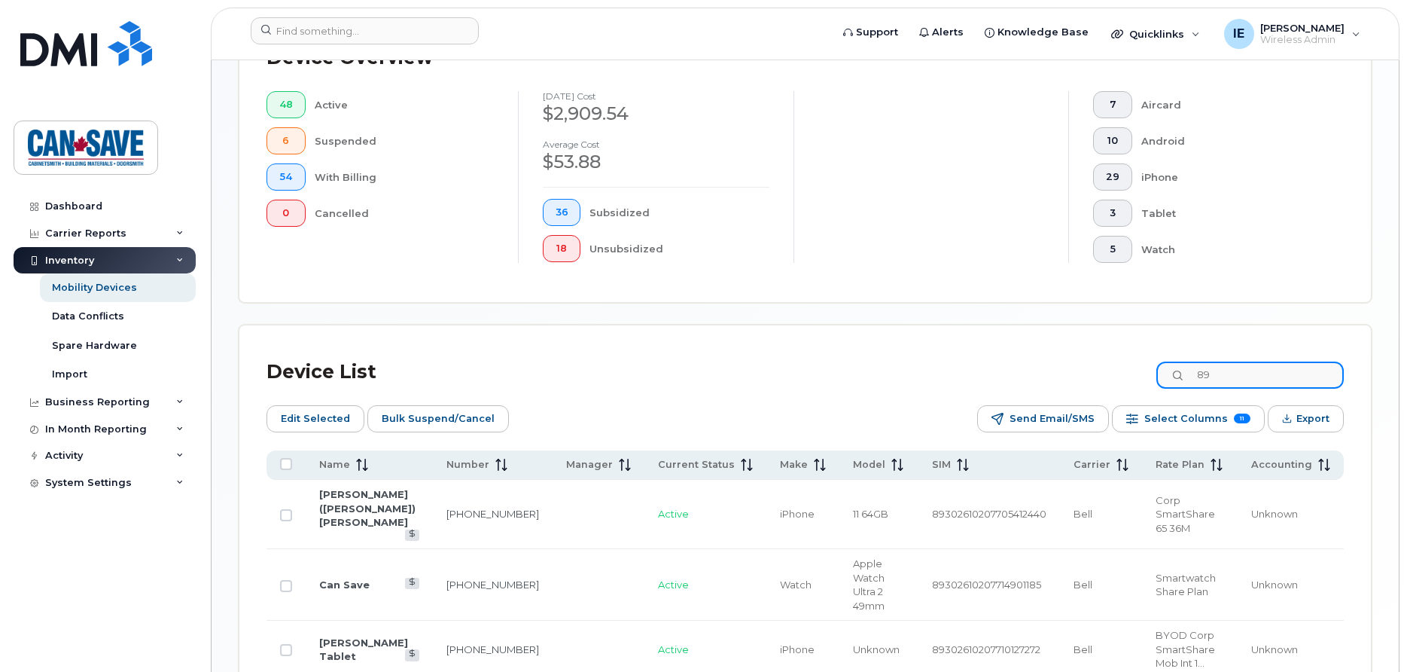
type input "8"
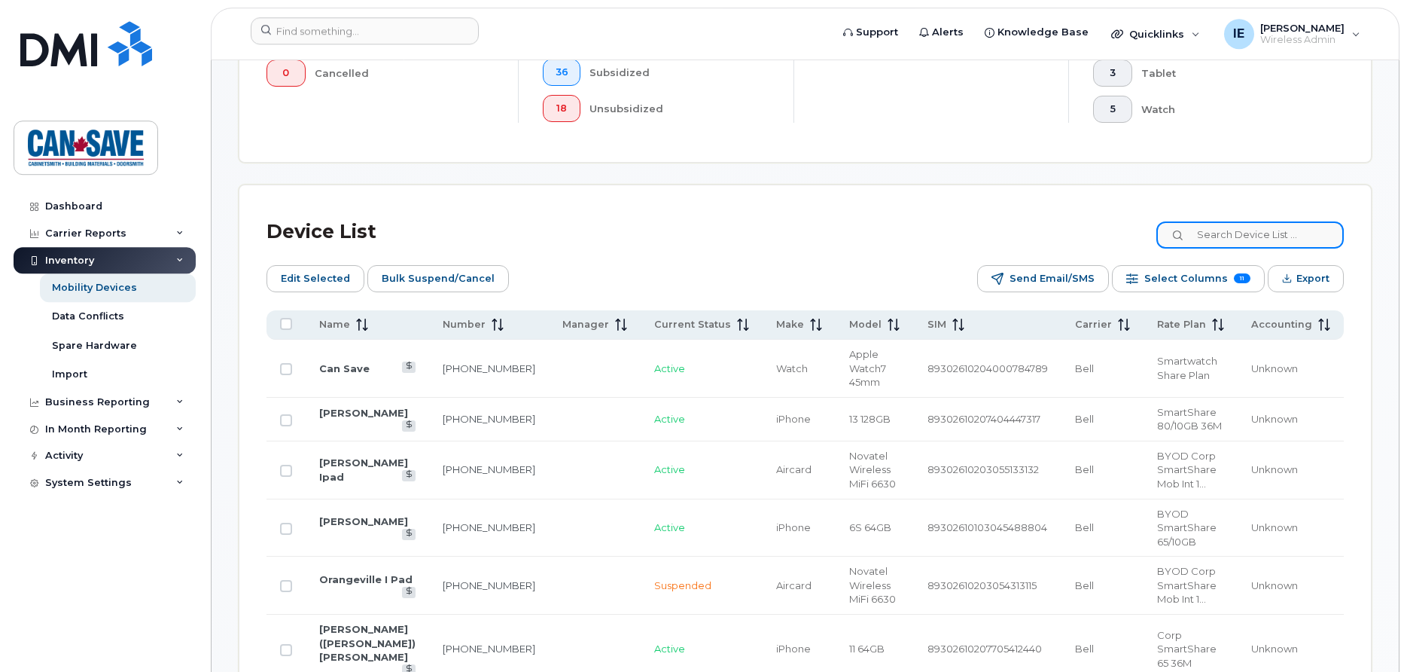
scroll to position [584, 0]
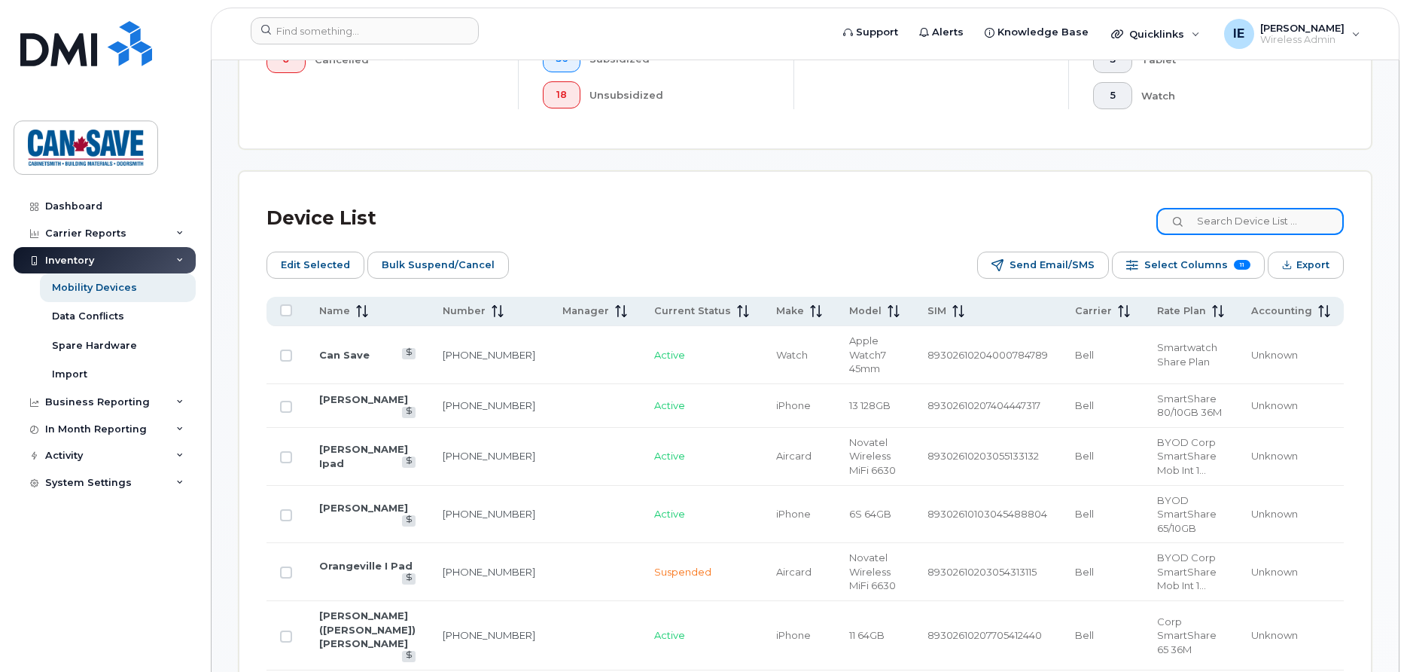
click at [1207, 223] on input at bounding box center [1249, 221] width 187 height 27
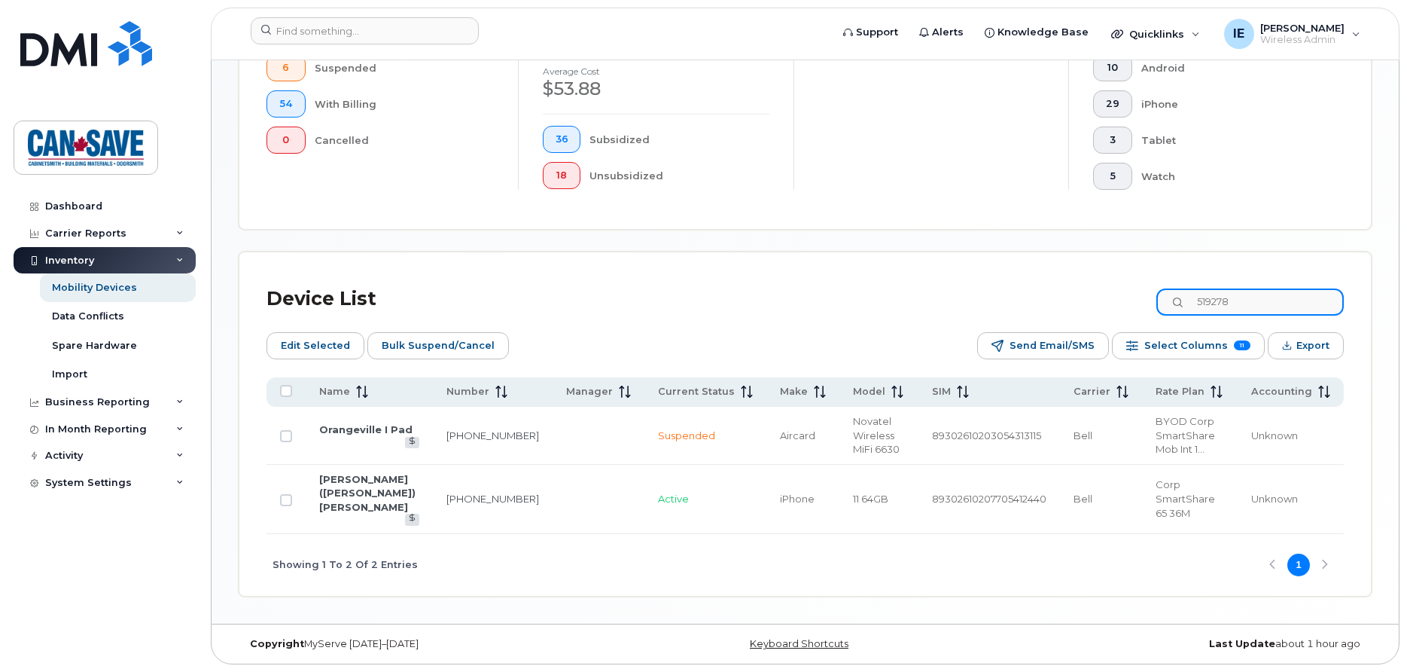
scroll to position [479, 0]
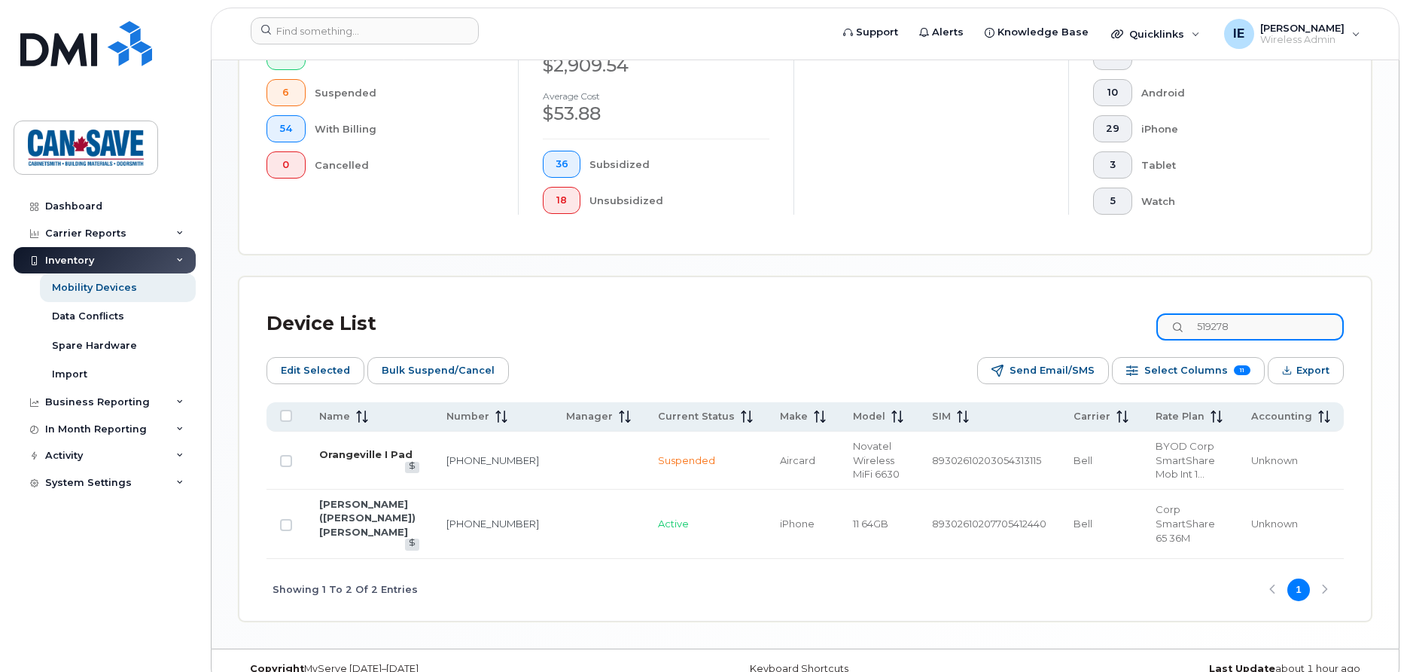
type input "519278"
click at [353, 452] on link "Orangeville I Pad" at bounding box center [365, 454] width 93 height 12
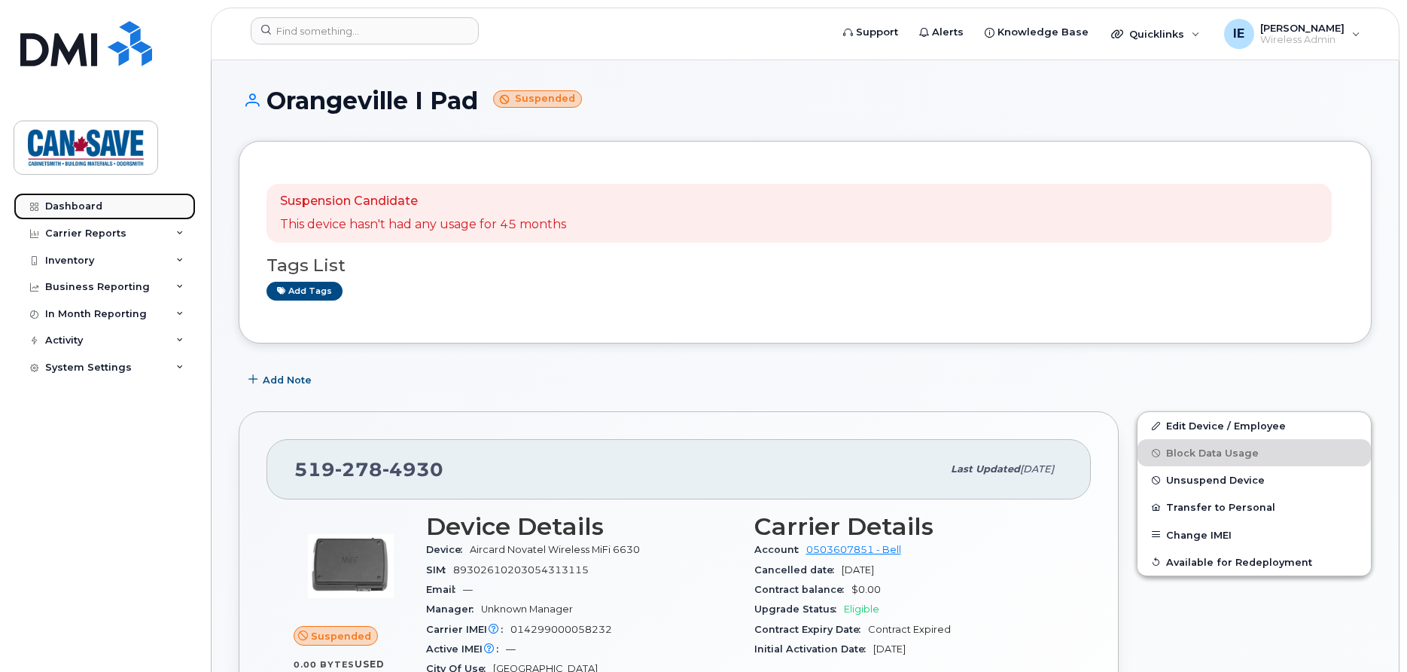
click at [95, 205] on div "Dashboard" at bounding box center [73, 206] width 57 height 12
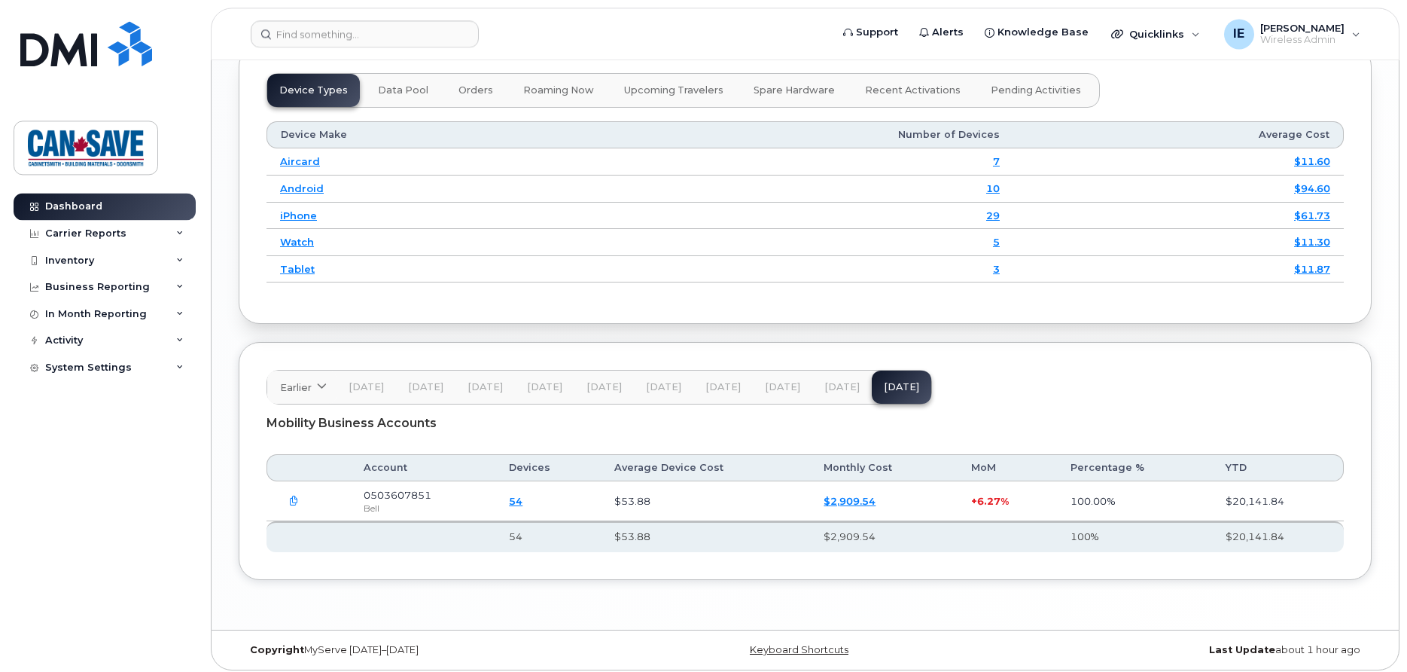
scroll to position [1658, 0]
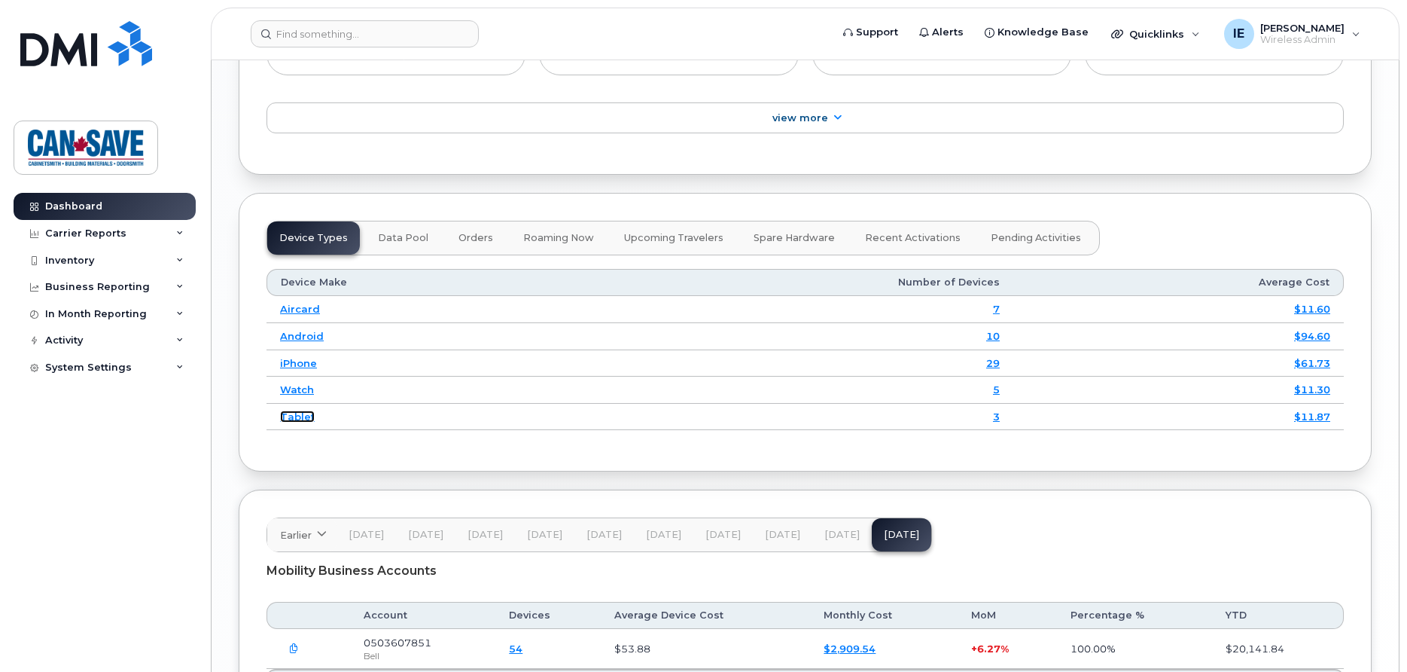
click at [300, 419] on link "Tablet" at bounding box center [297, 416] width 35 height 12
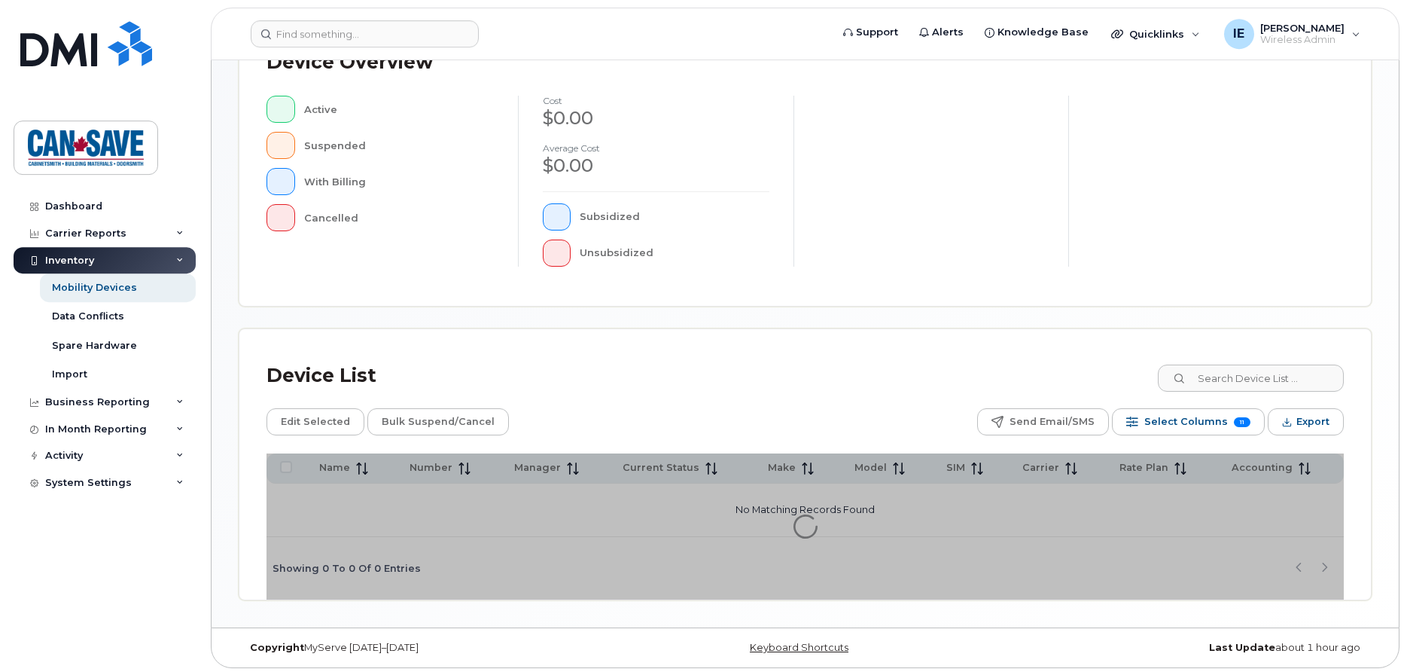
scroll to position [364, 0]
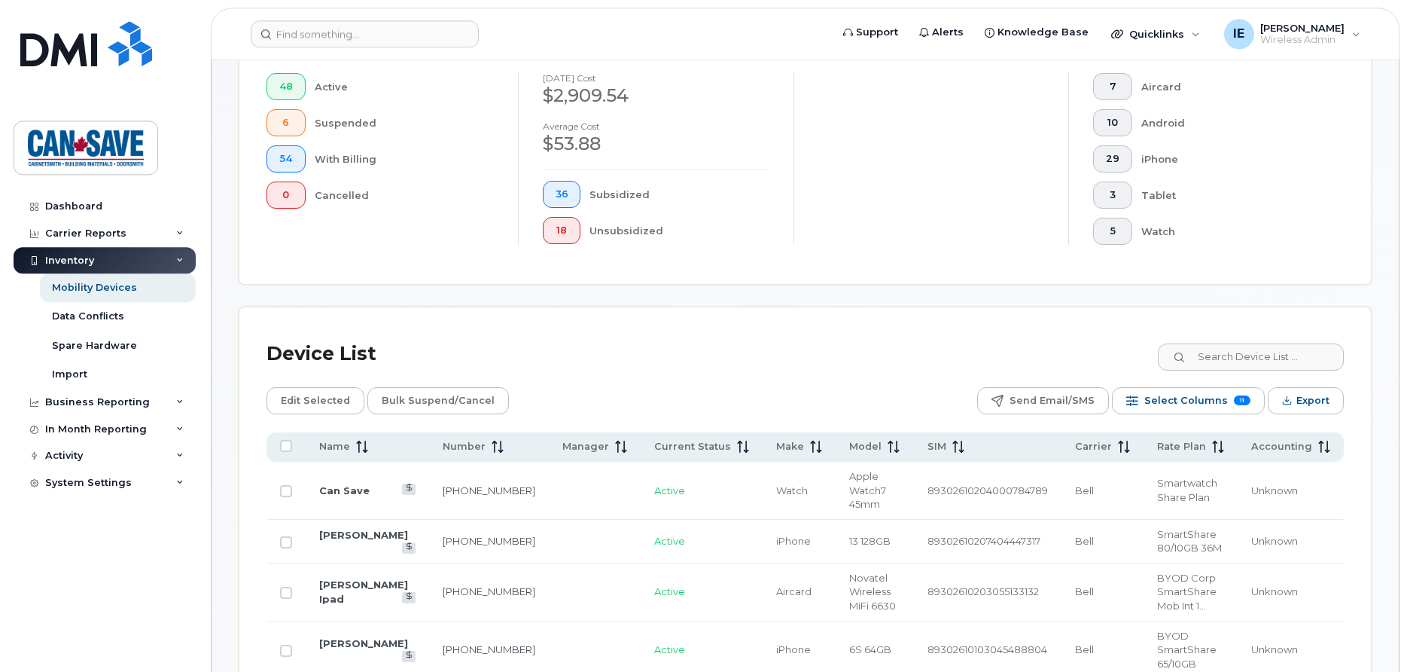
scroll to position [538, 0]
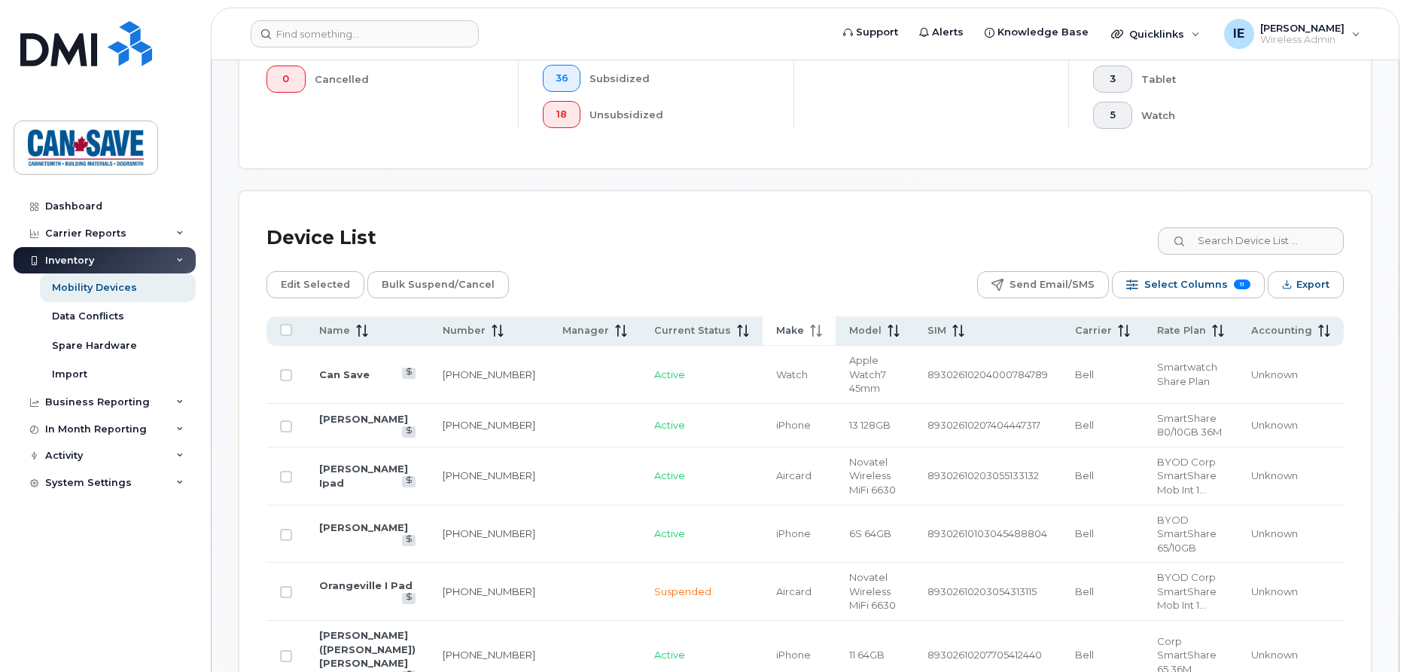
click at [776, 335] on span "Make" at bounding box center [790, 331] width 28 height 14
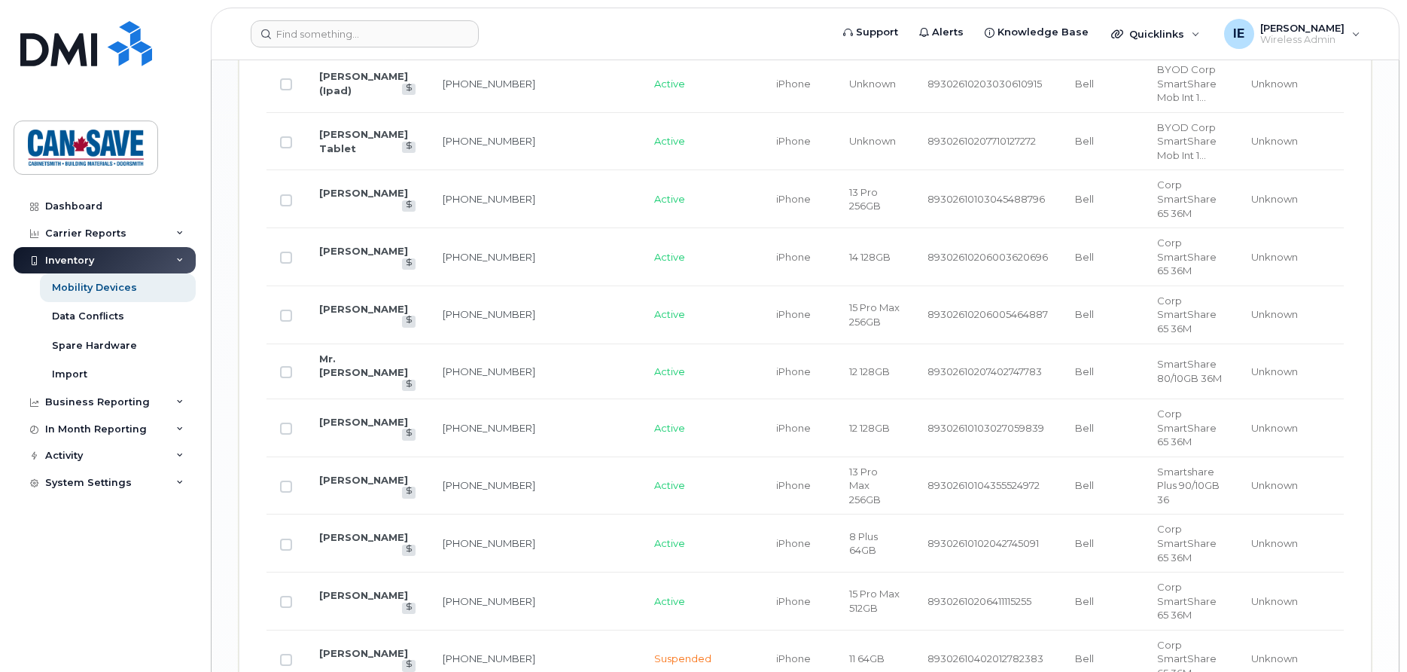
scroll to position [2733, 0]
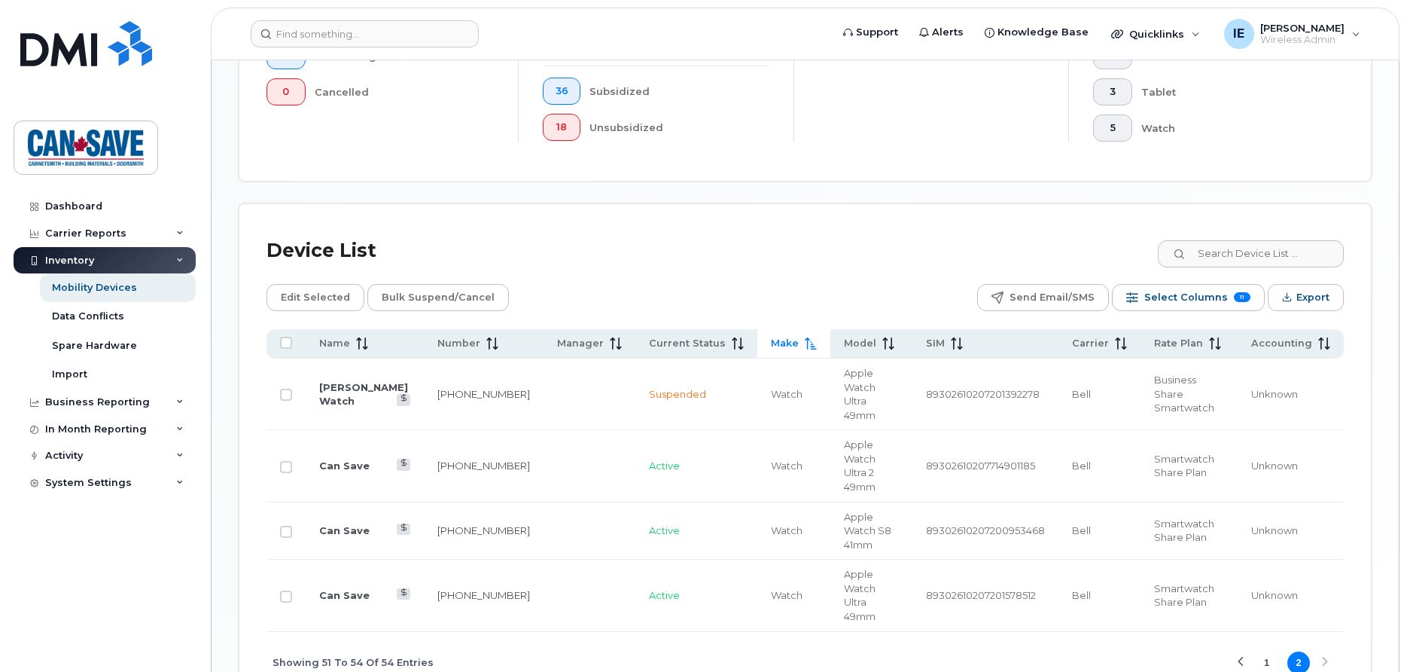
click at [1268, 651] on button "1" at bounding box center [1267, 662] width 23 height 23
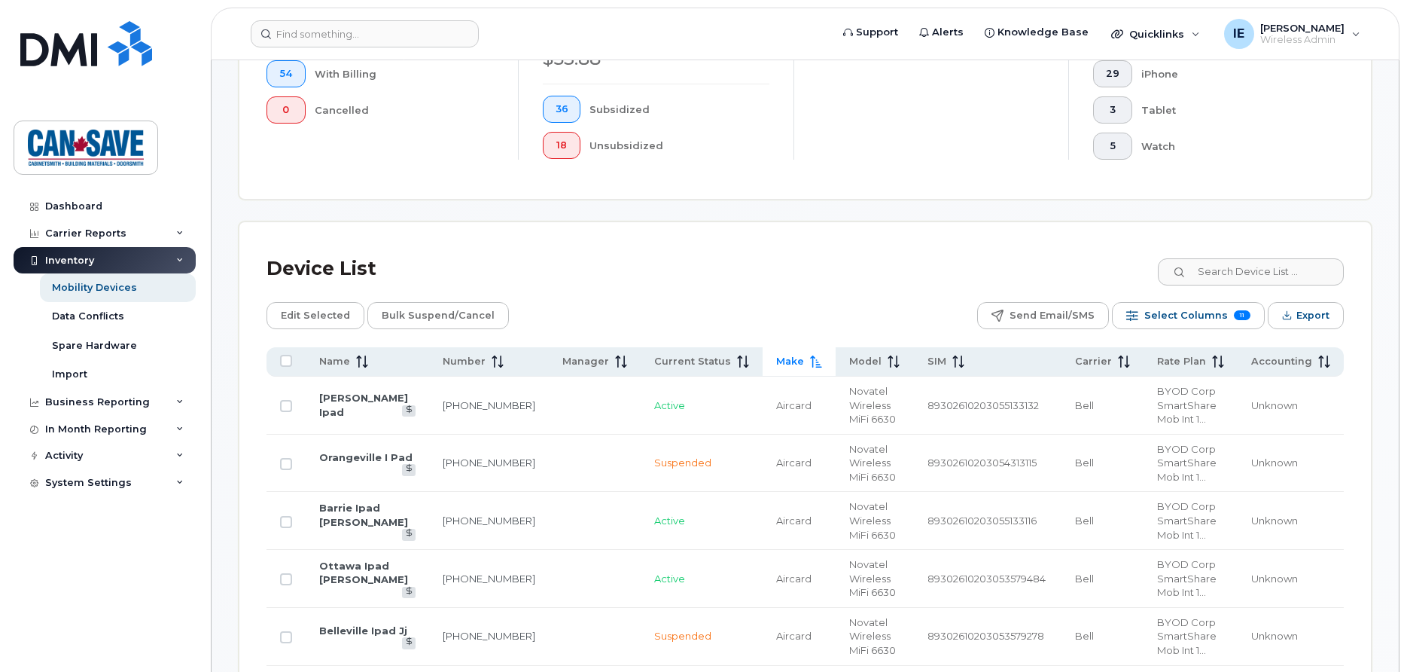
scroll to position [199, 0]
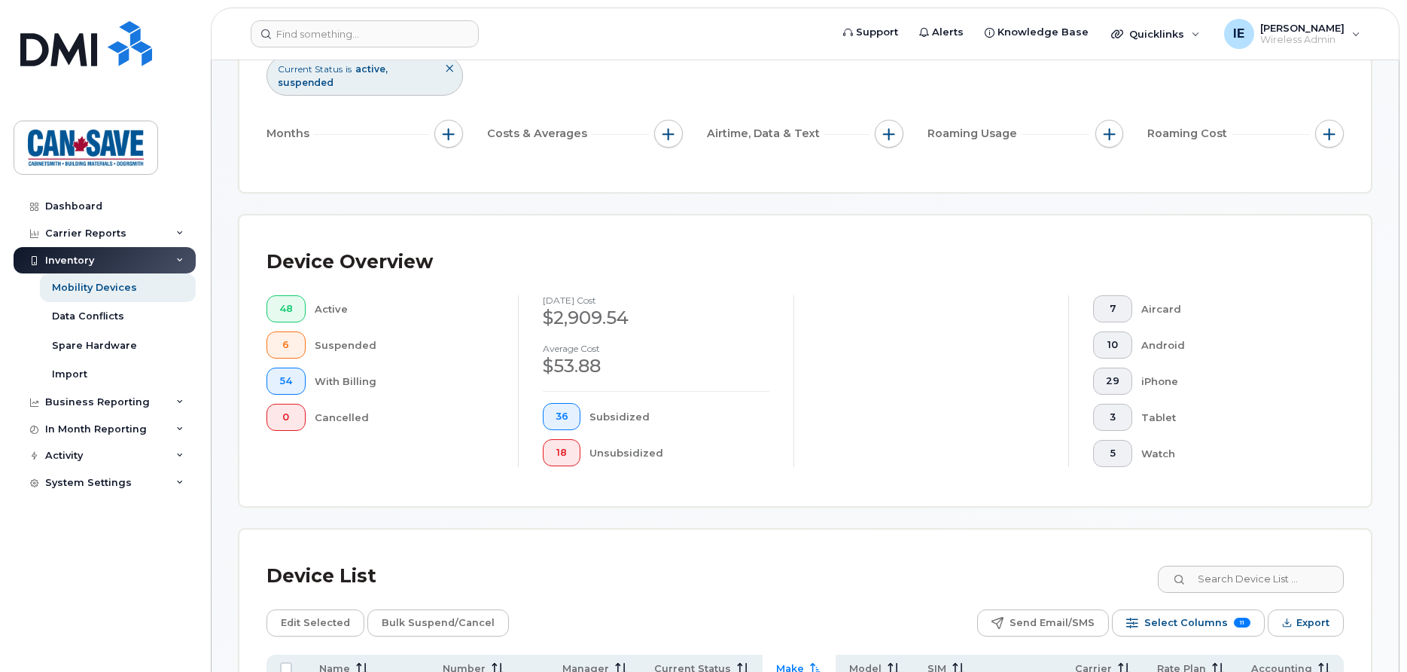
click at [102, 516] on div "Dashboard Carrier Reports Monthly Billing Data Daily Data Pooling Data Behavior…" at bounding box center [107, 421] width 186 height 456
